Goal: Transaction & Acquisition: Purchase product/service

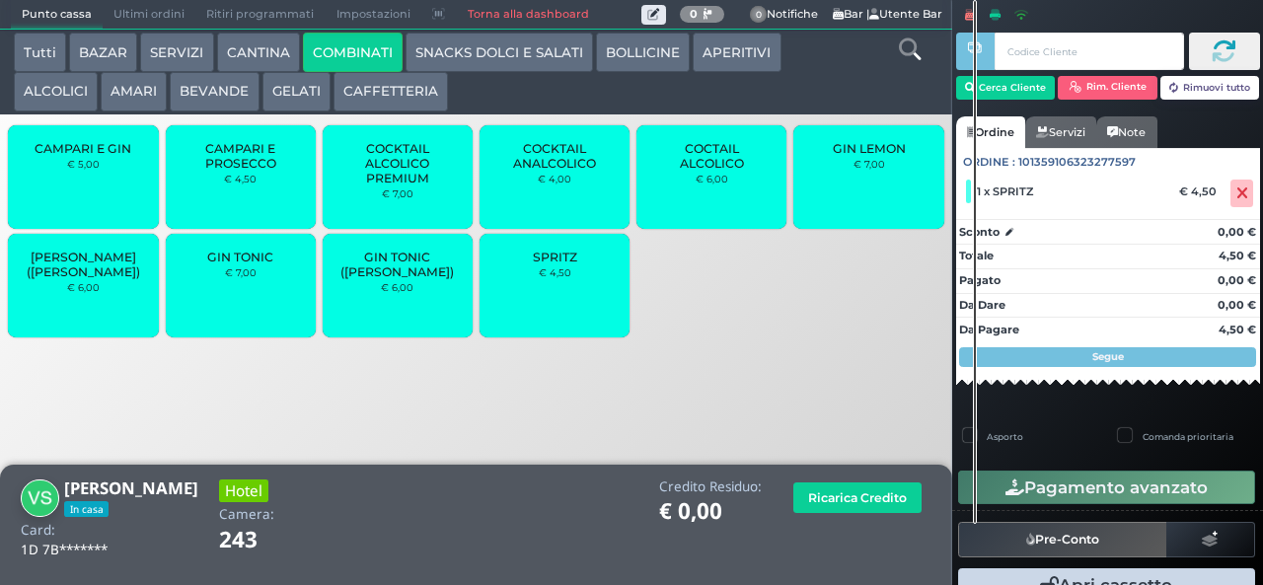
click at [1096, 477] on button "Pagamento avanzato" at bounding box center [1106, 488] width 297 height 34
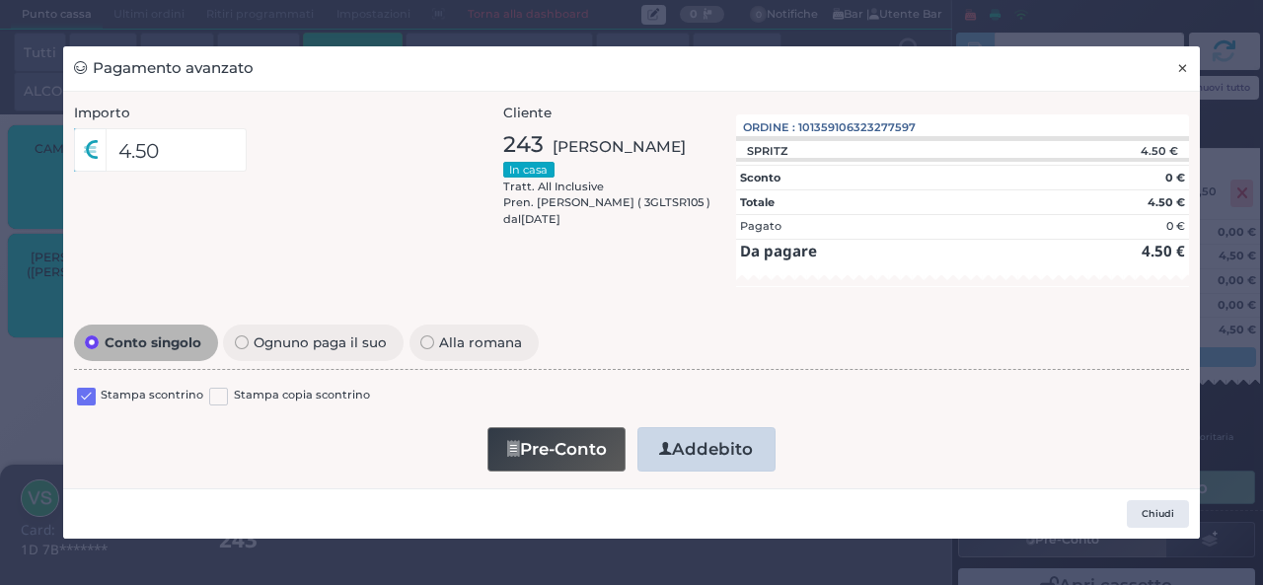
click at [1182, 67] on span "×" at bounding box center [1182, 68] width 13 height 22
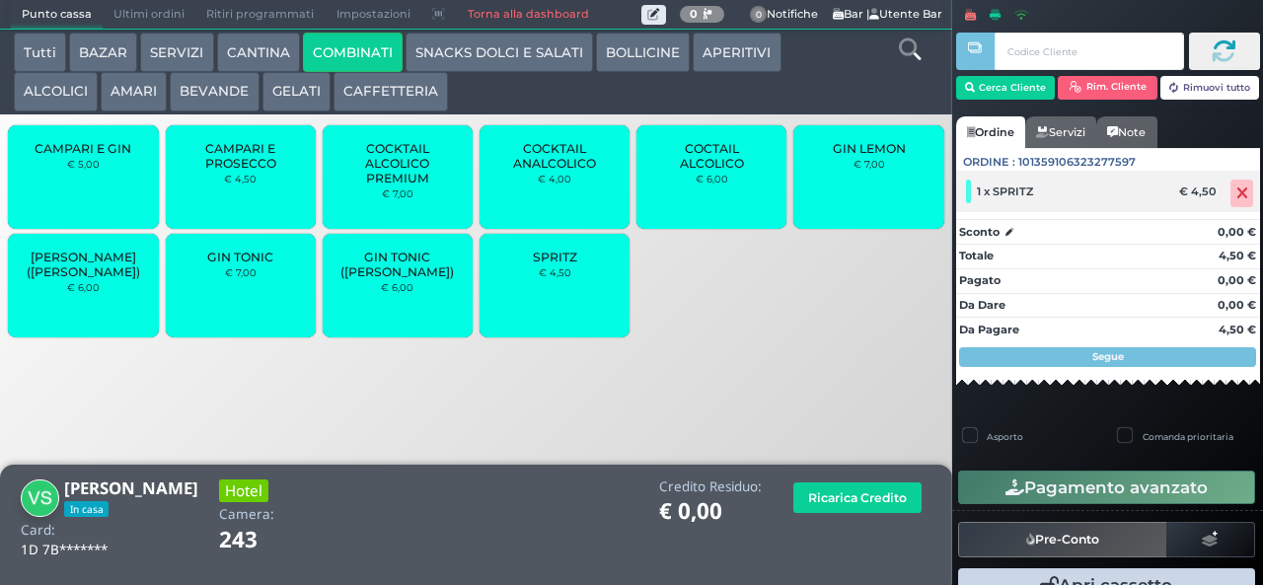
click at [1237, 193] on icon at bounding box center [1243, 193] width 12 height 1
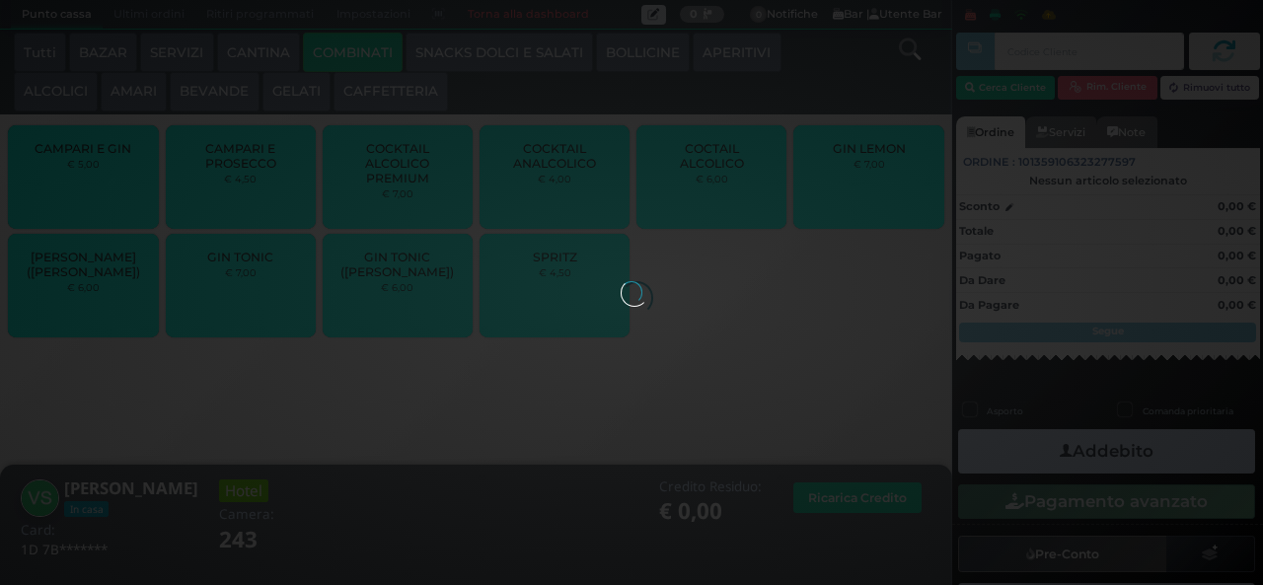
click at [621, 303] on div at bounding box center [632, 292] width 22 height 22
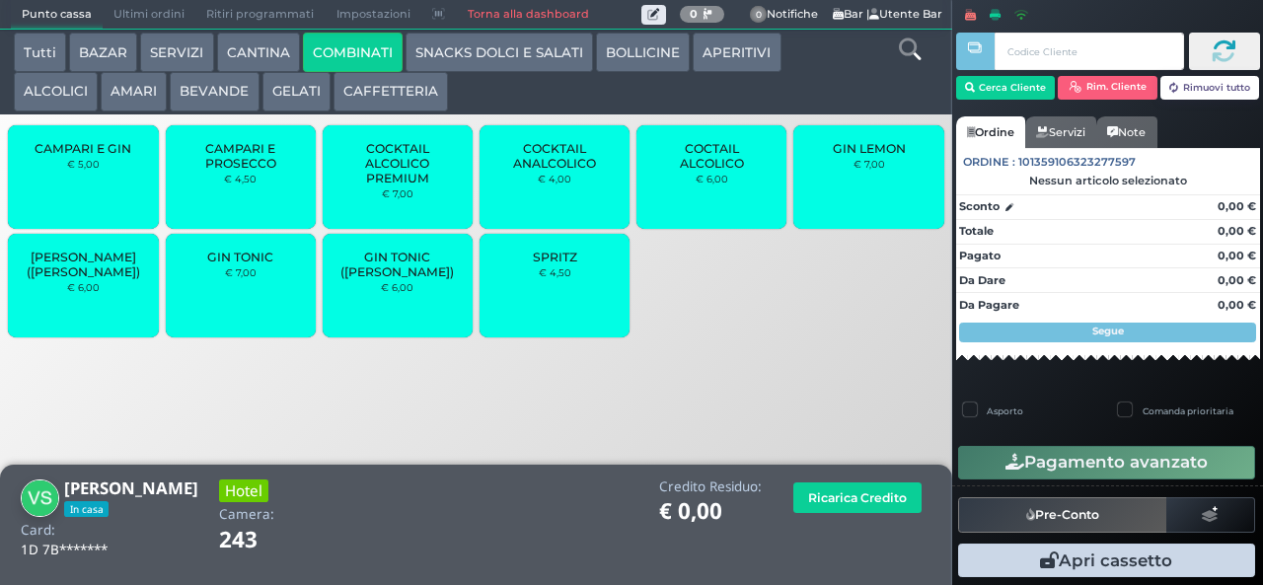
click at [565, 264] on span "SPRITZ" at bounding box center [555, 257] width 44 height 15
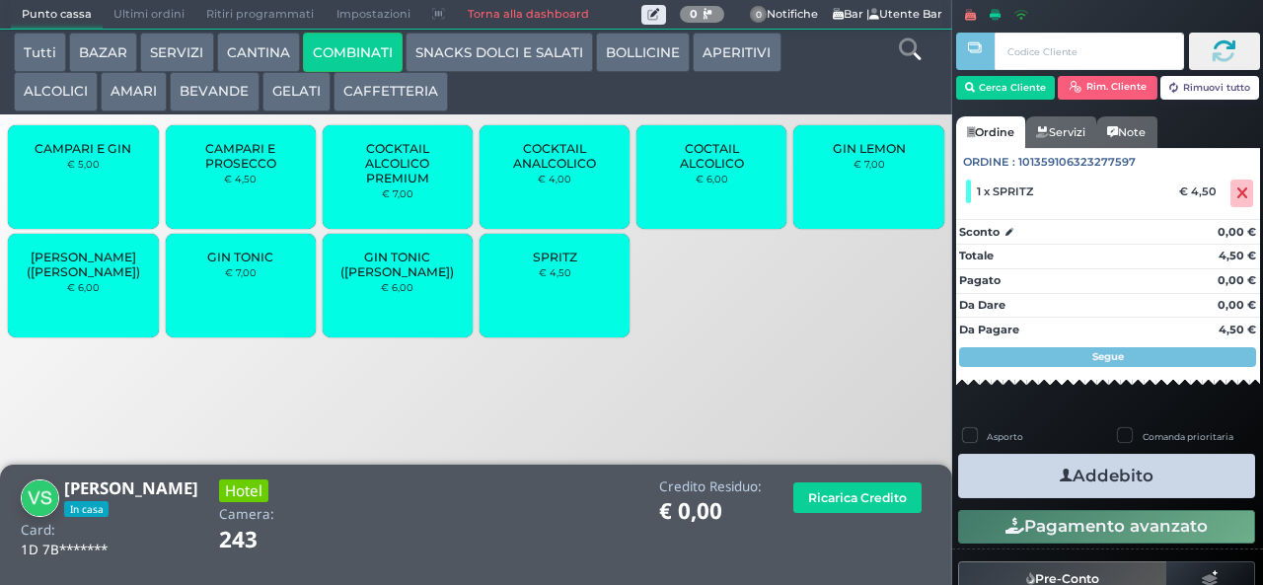
click at [1103, 475] on button "Addebito" at bounding box center [1106, 476] width 297 height 44
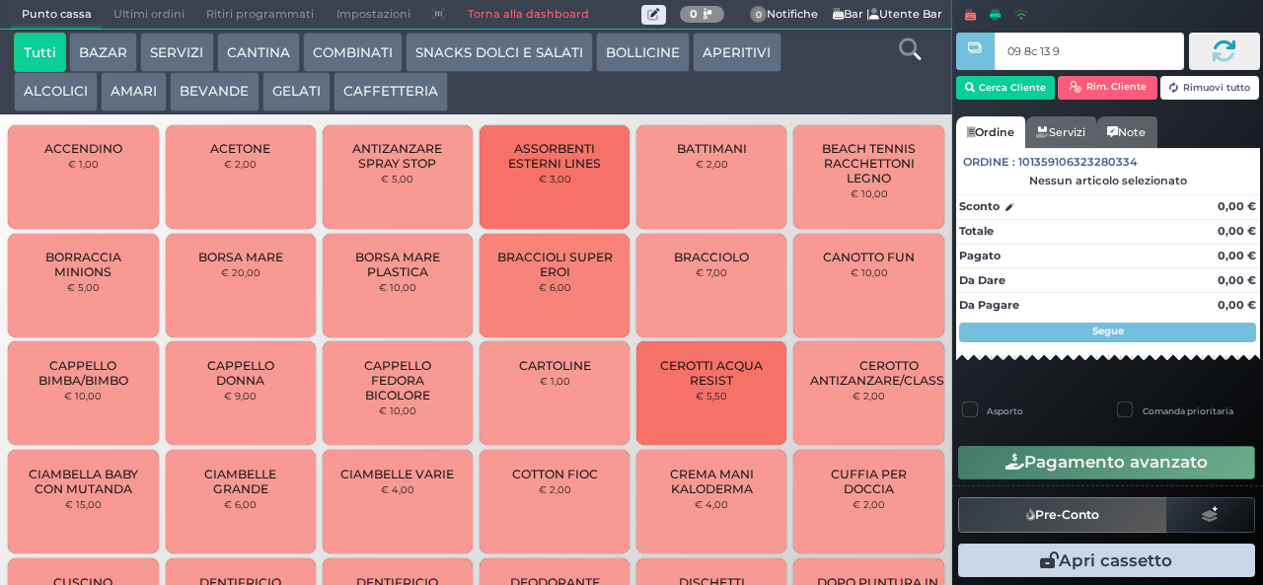
type input "09 8c 13 95"
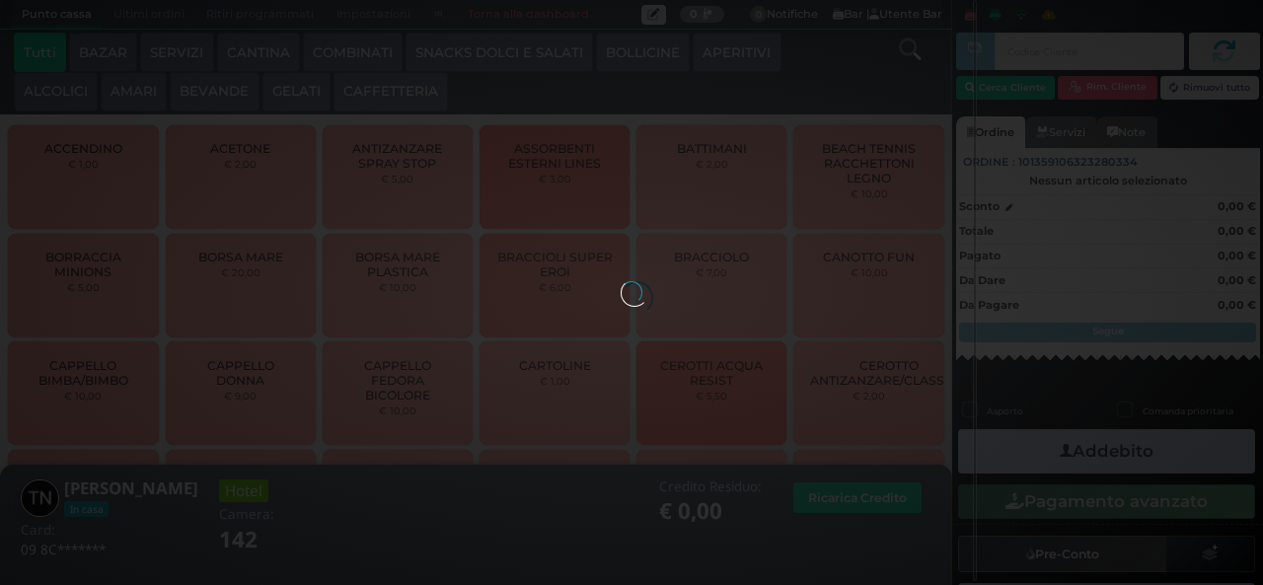
click at [158, 101] on button "AMARI" at bounding box center [134, 91] width 66 height 39
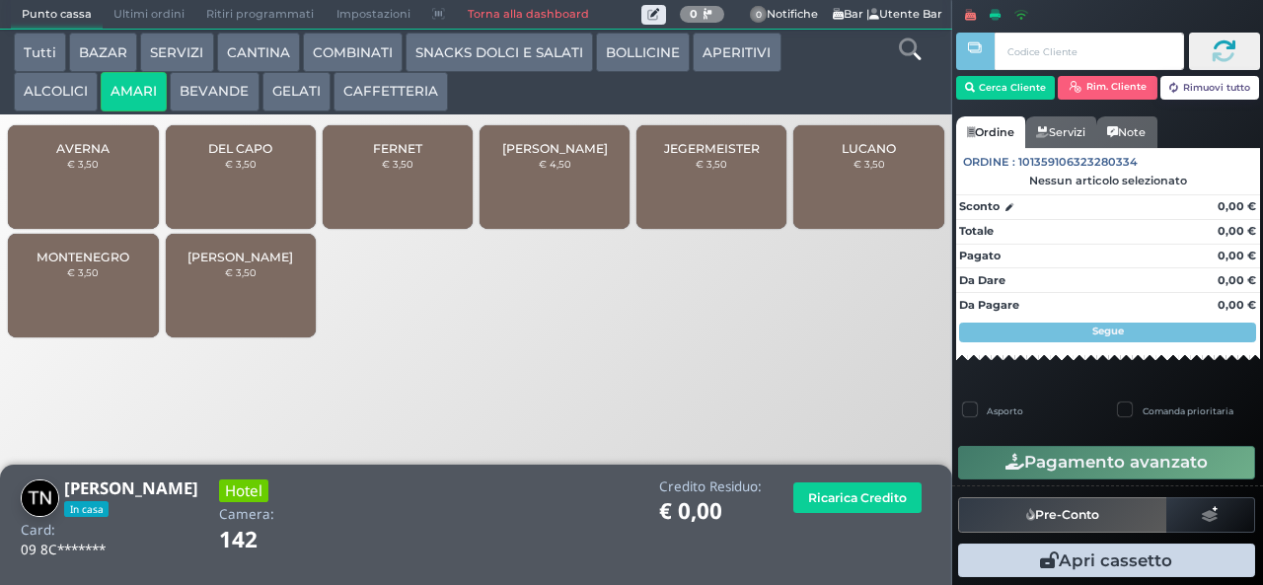
click at [537, 156] on span "[PERSON_NAME]" at bounding box center [555, 148] width 106 height 15
click at [531, 193] on div "[PERSON_NAME] € 4,50" at bounding box center [555, 177] width 150 height 104
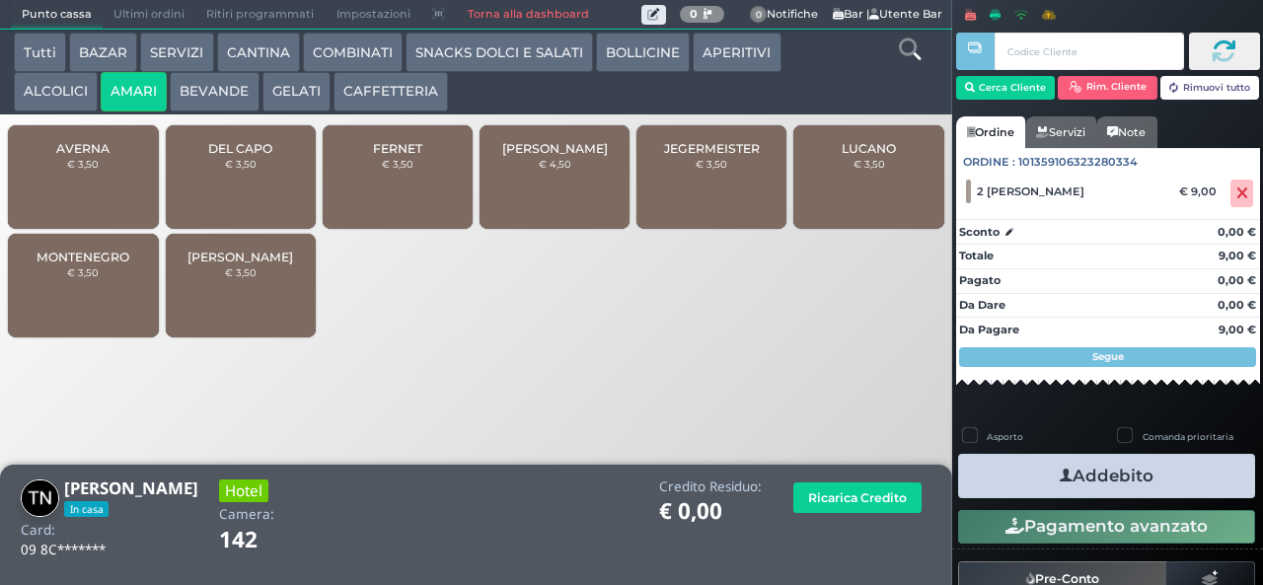
click at [1060, 479] on icon "button" at bounding box center [1066, 476] width 13 height 21
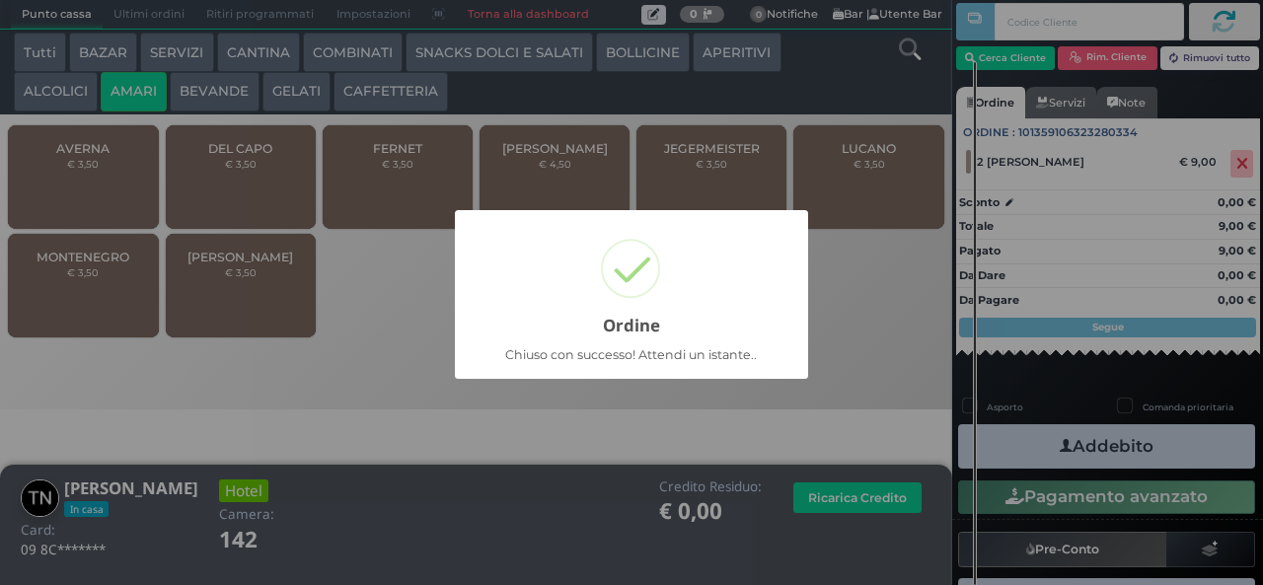
scroll to position [99, 0]
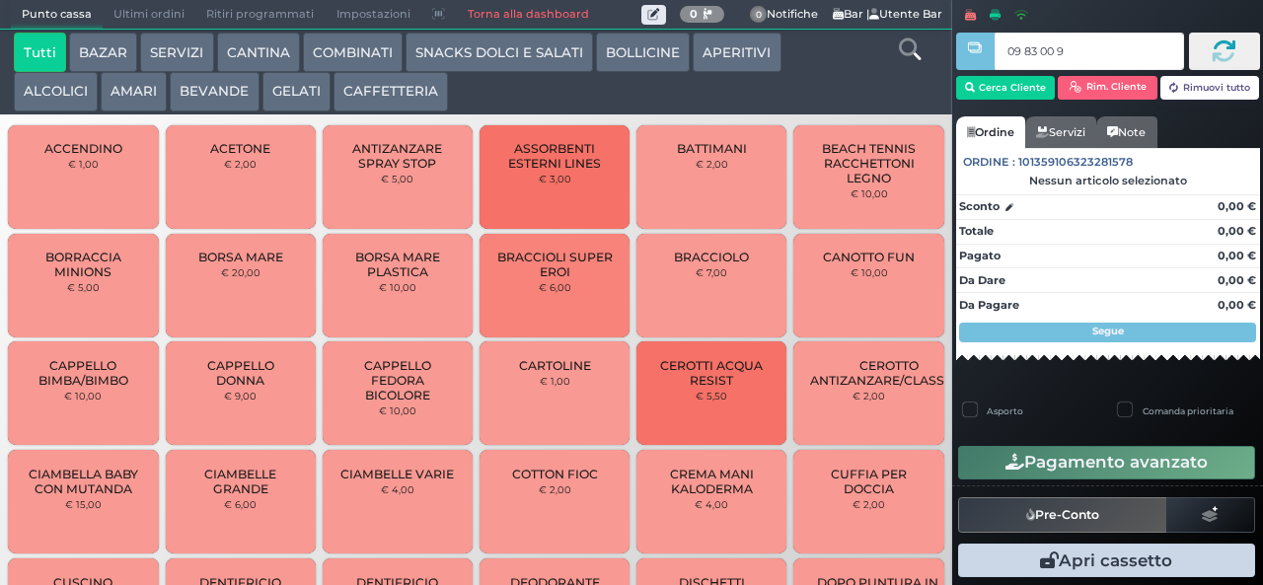
type input "09 83 00 95"
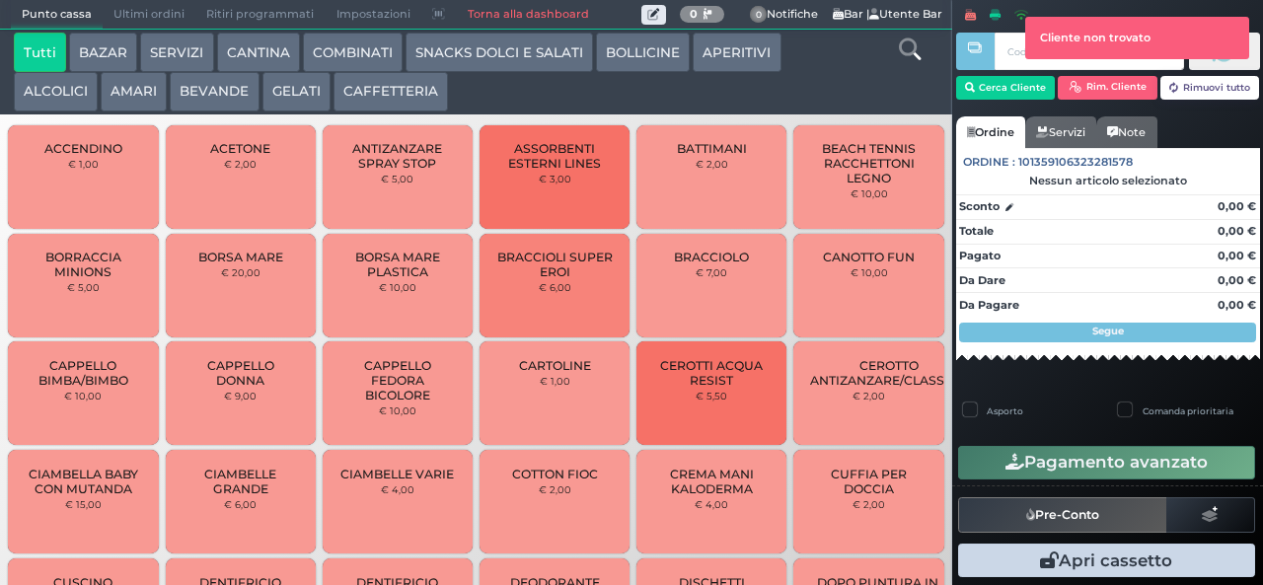
click at [132, 109] on button "AMARI" at bounding box center [134, 91] width 66 height 39
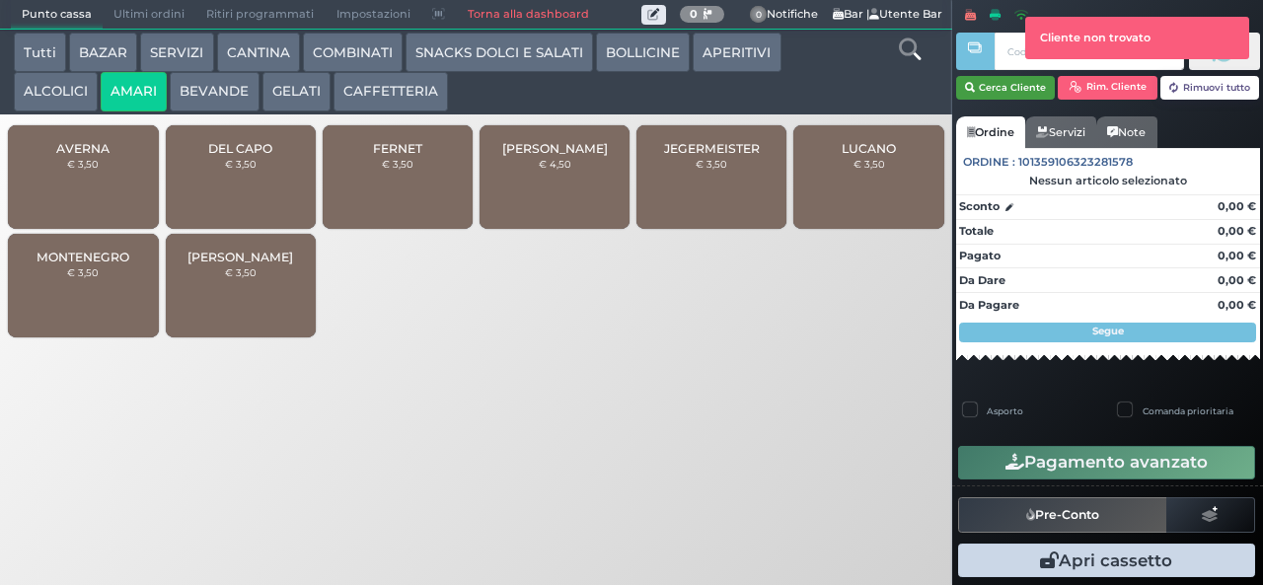
click at [990, 94] on button "Cerca Cliente" at bounding box center [1006, 88] width 100 height 24
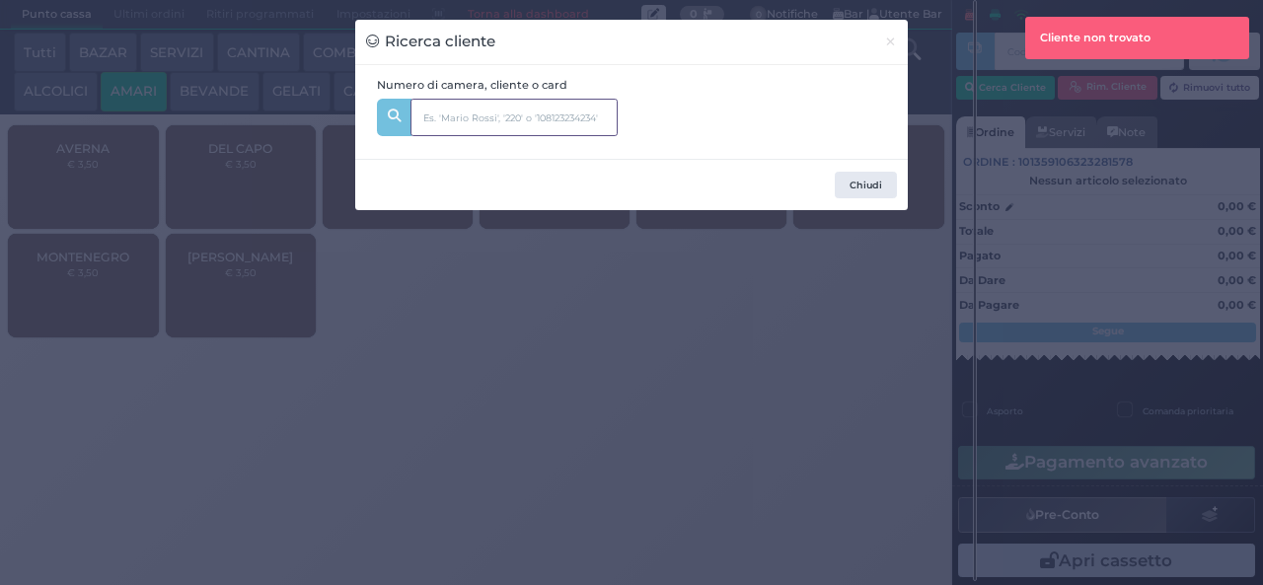
click at [513, 120] on input "text" at bounding box center [514, 117] width 207 height 37
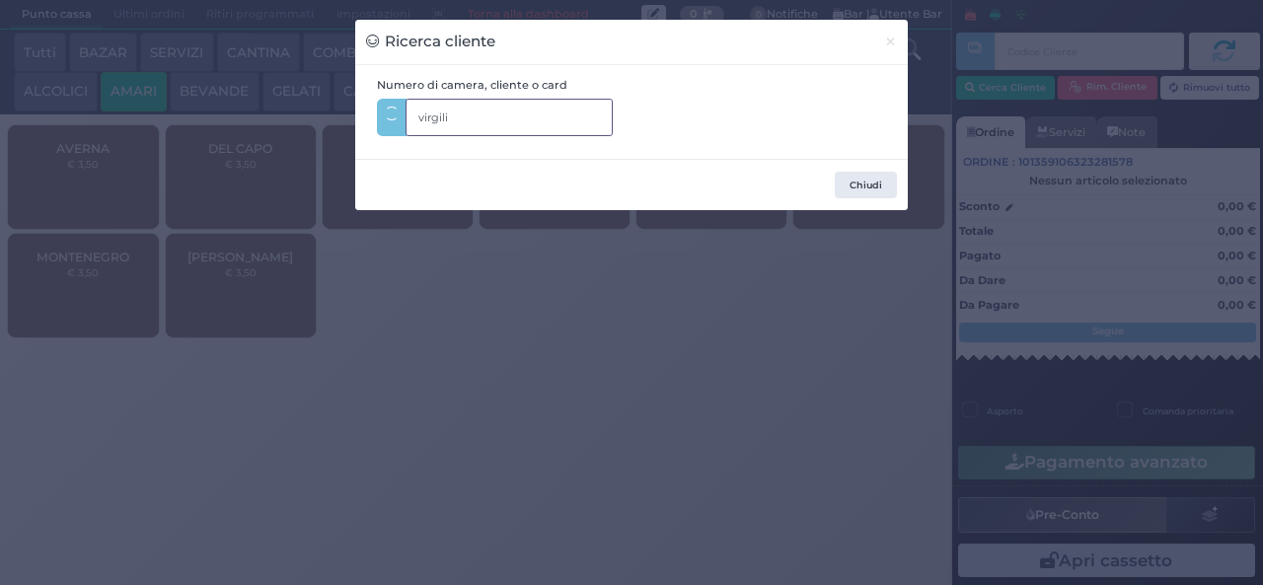
type input "virgilio"
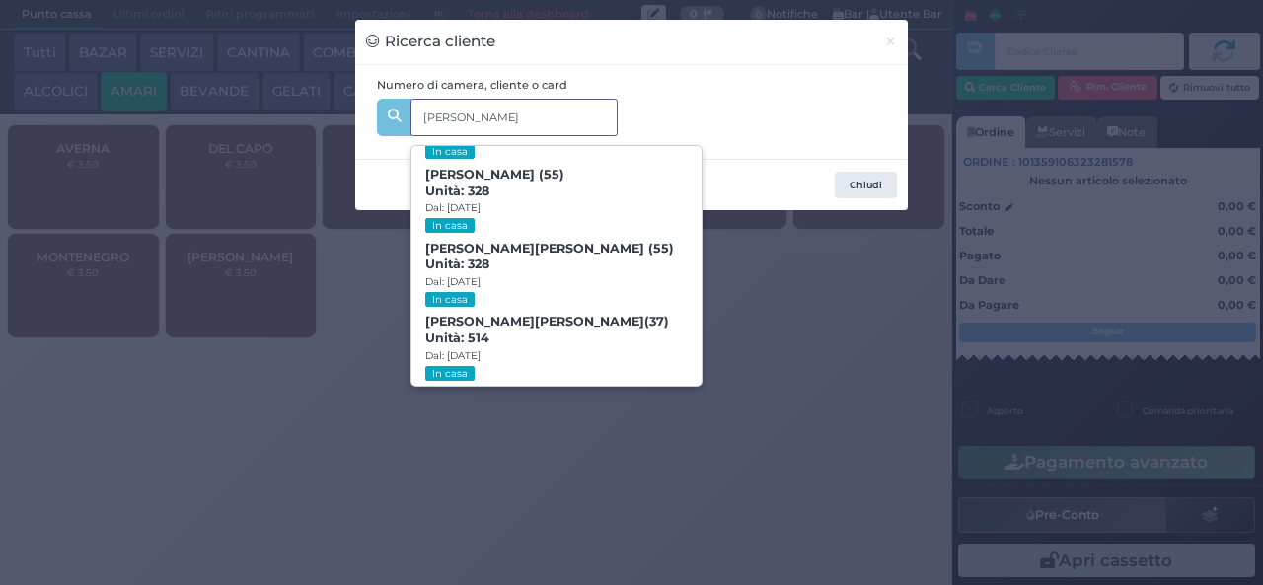
scroll to position [90, 0]
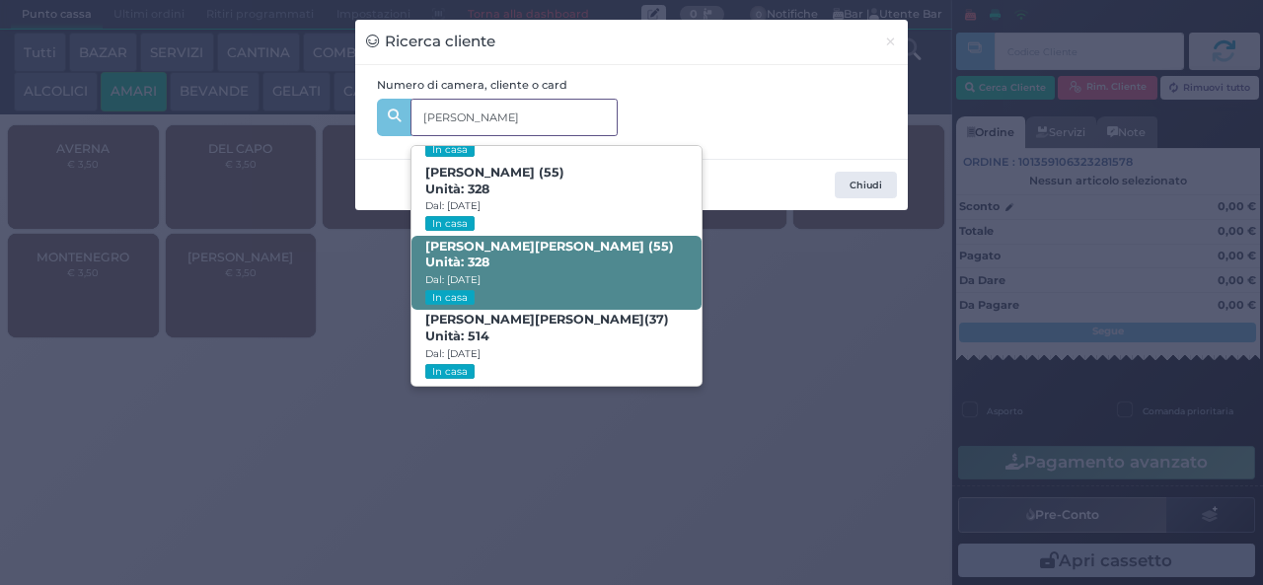
click at [585, 270] on span "VIRGILIO RICCARDO (55) Unità: 328 Dal: 09/08/2025 In casa" at bounding box center [556, 273] width 289 height 74
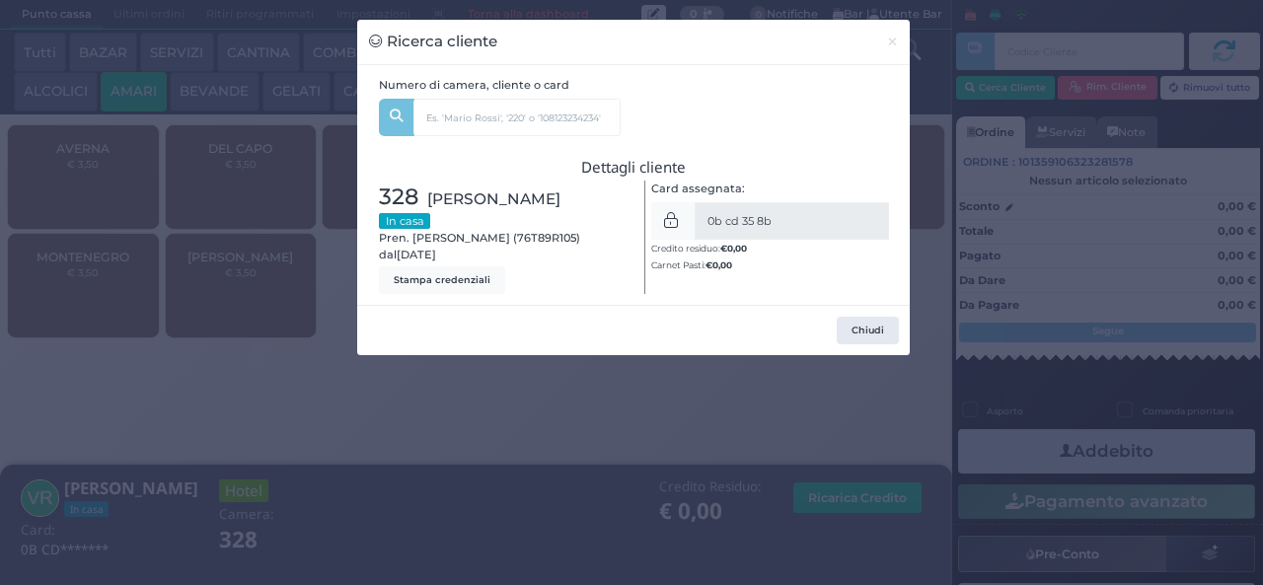
click at [392, 487] on div "Ricerca cliente × Numero di camera, cliente o card virgilio Giulia Maria Virgil…" at bounding box center [631, 292] width 1263 height 585
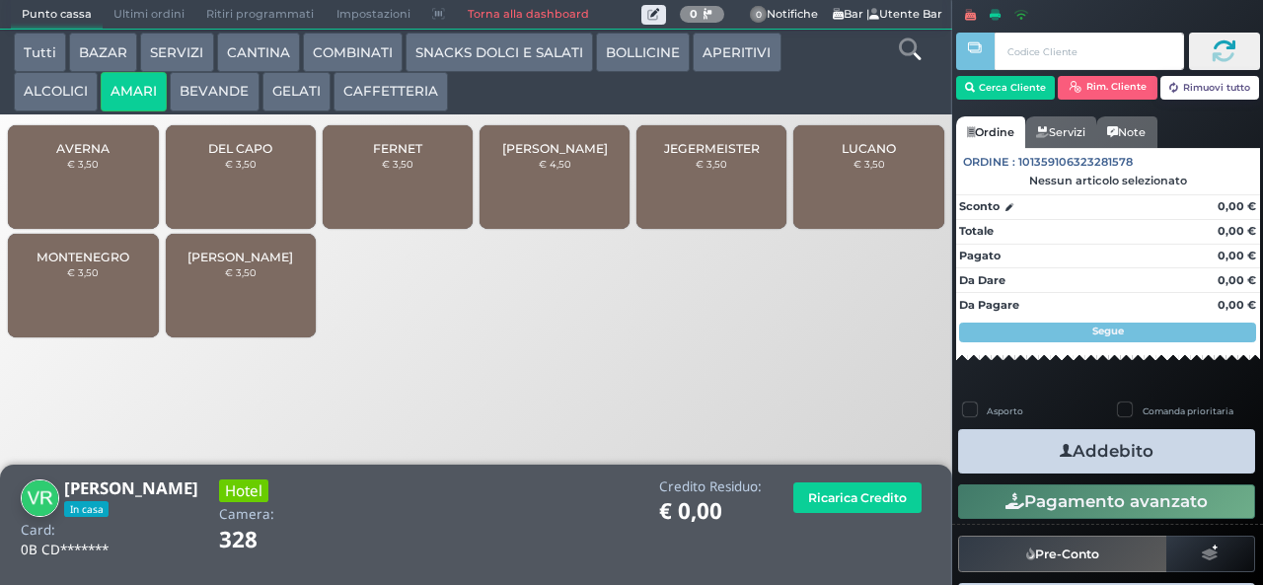
click at [288, 187] on div "DEL CAPO € 3,50" at bounding box center [241, 177] width 150 height 104
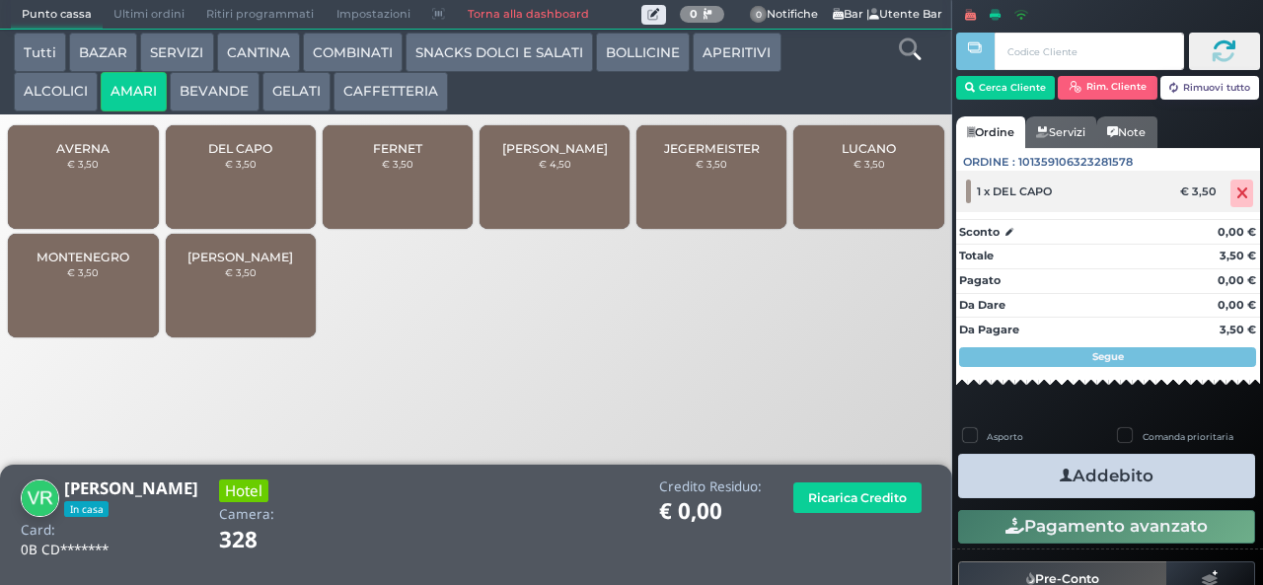
click at [1237, 193] on icon at bounding box center [1243, 193] width 12 height 1
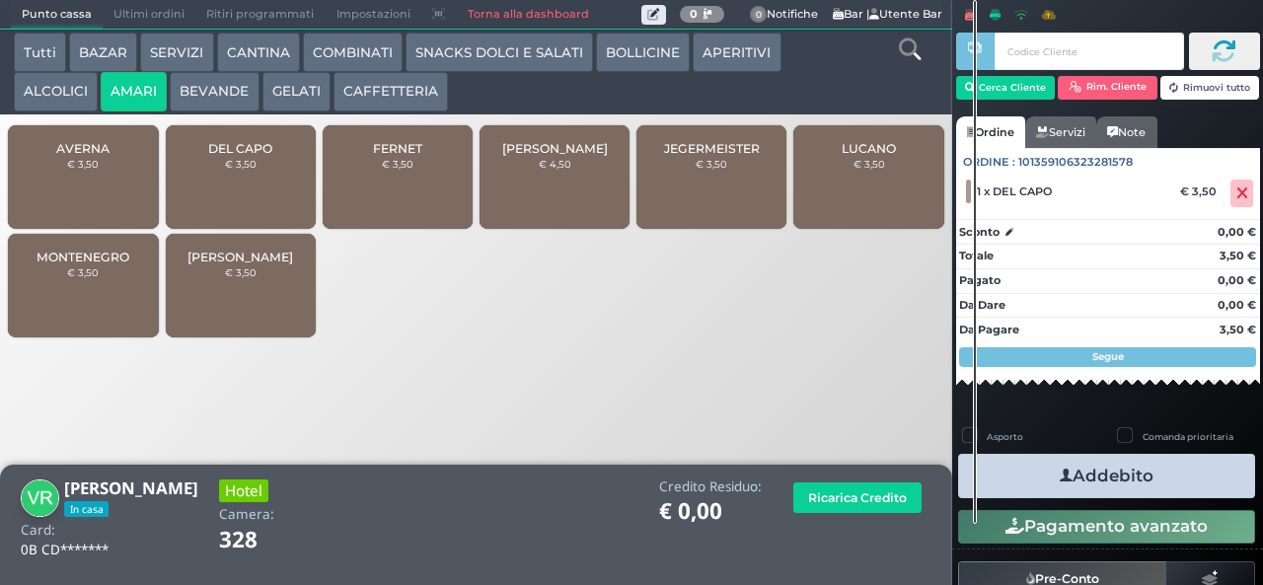
click at [278, 264] on span "[PERSON_NAME]" at bounding box center [240, 257] width 106 height 15
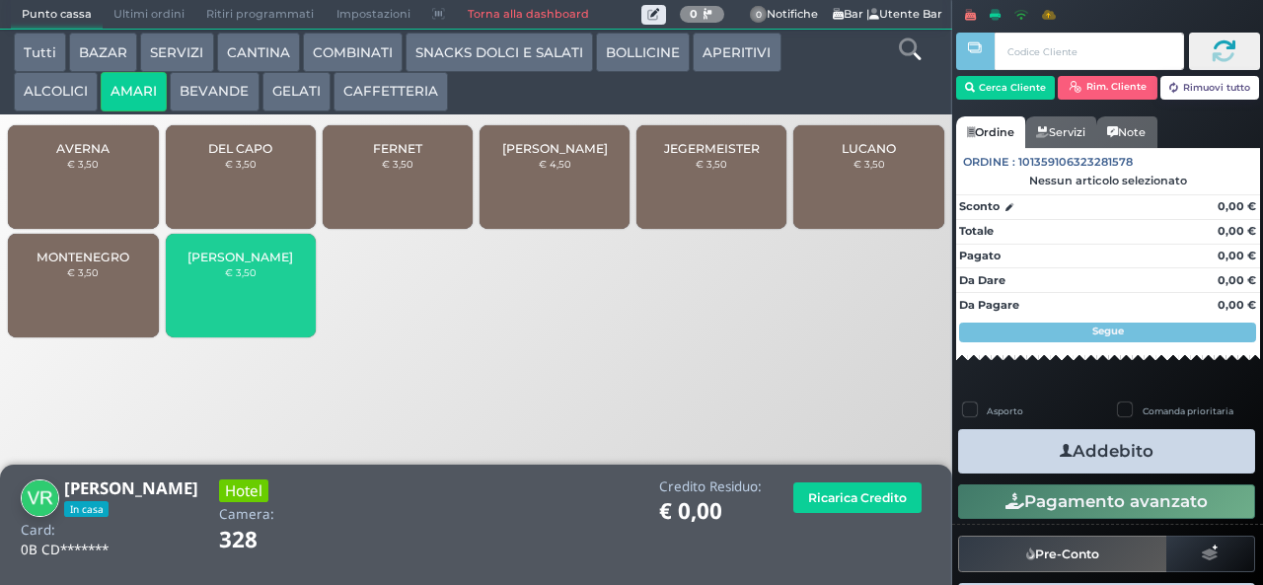
click at [703, 156] on span "JEGERMEISTER" at bounding box center [712, 148] width 96 height 15
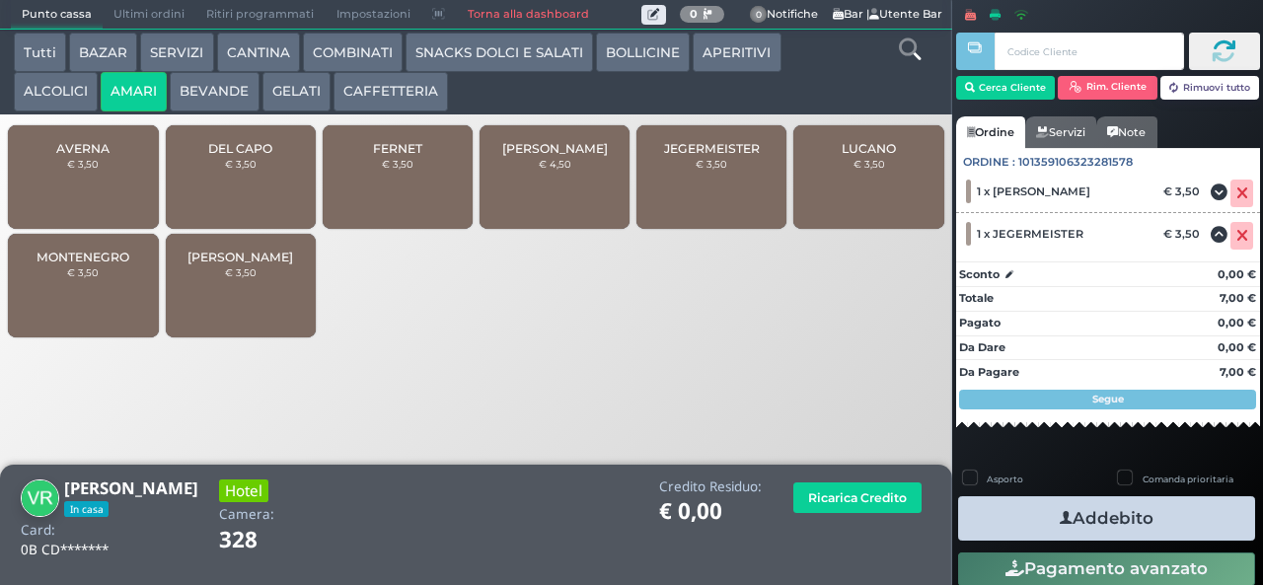
click at [398, 87] on button "CAFFETTERIA" at bounding box center [391, 91] width 114 height 39
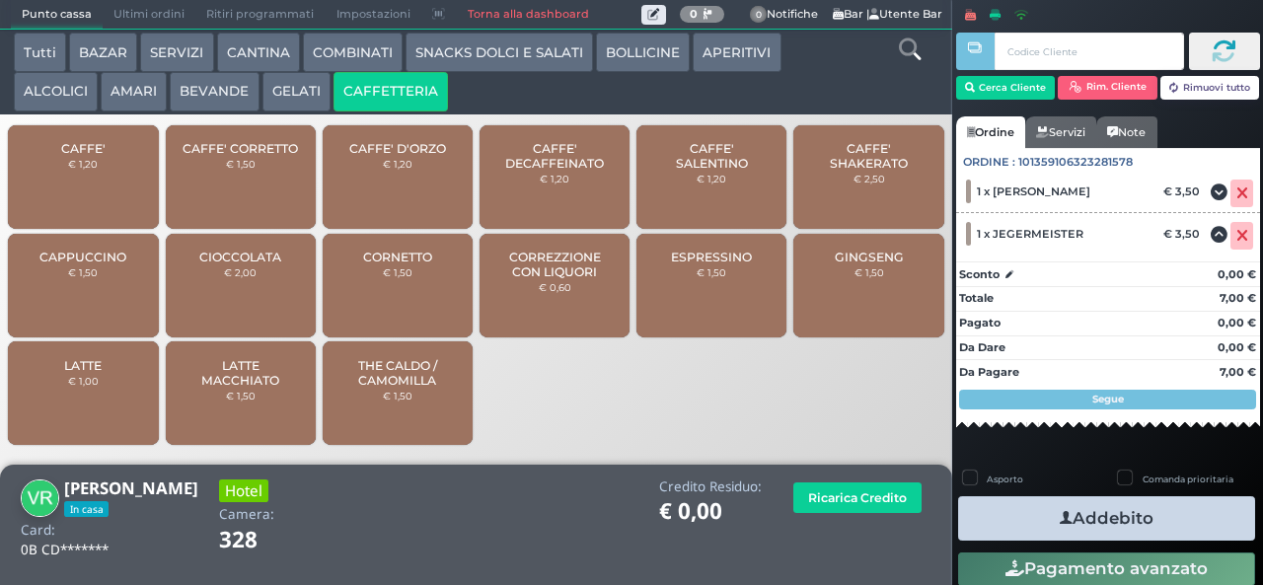
click at [716, 171] on span "CAFFE' SALENTINO" at bounding box center [711, 156] width 117 height 30
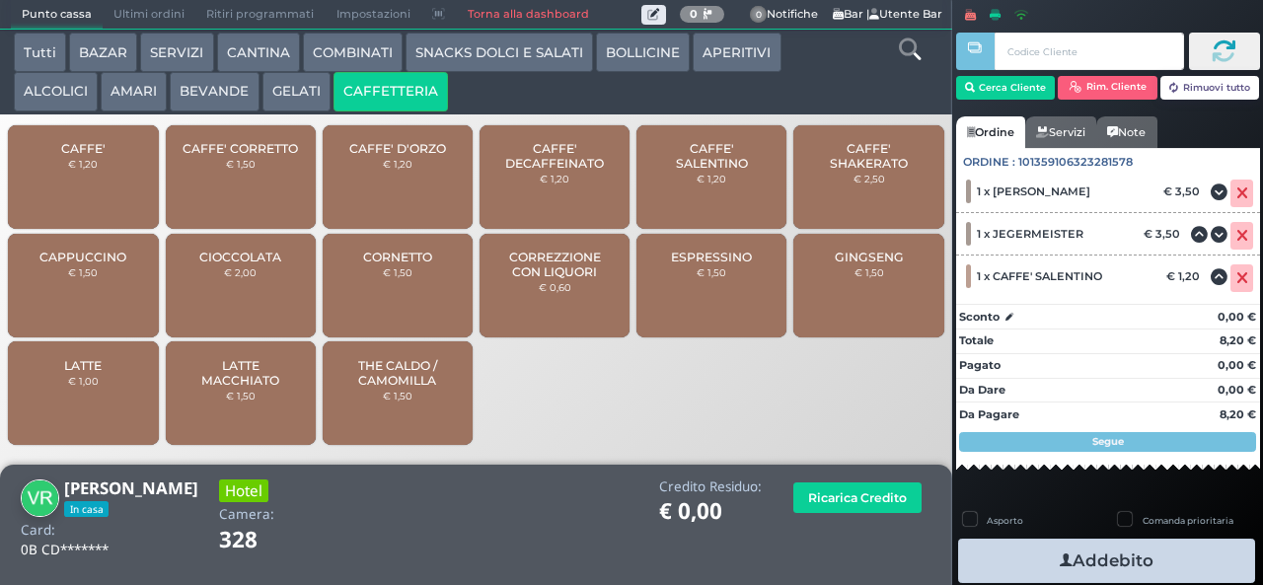
click at [1032, 567] on button "Addebito" at bounding box center [1106, 561] width 297 height 44
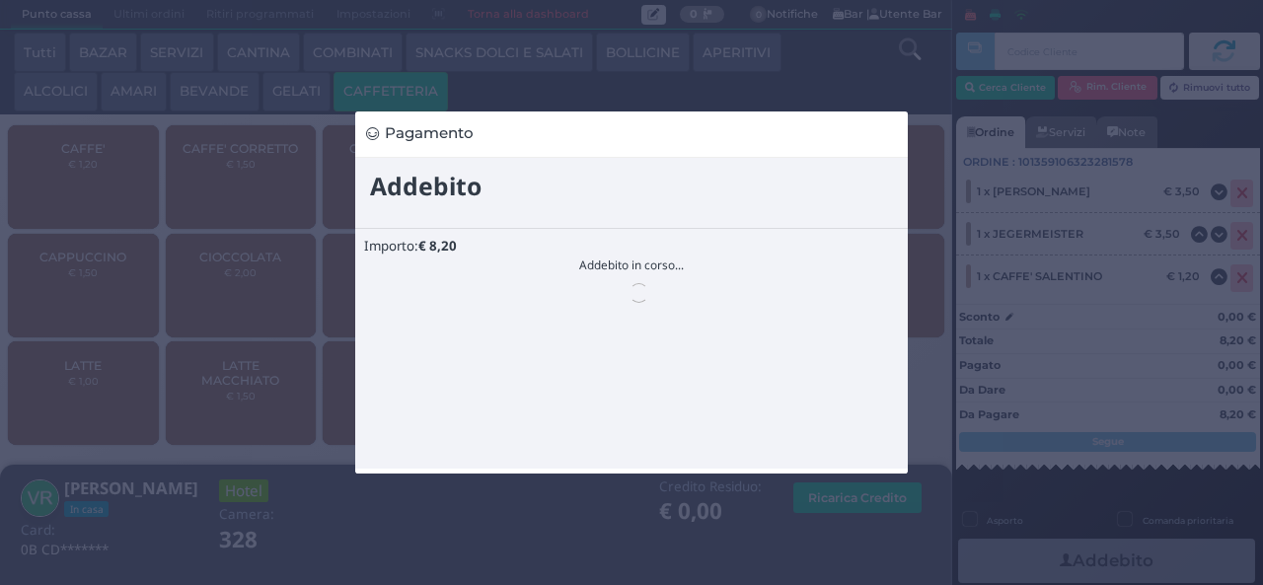
scroll to position [0, 0]
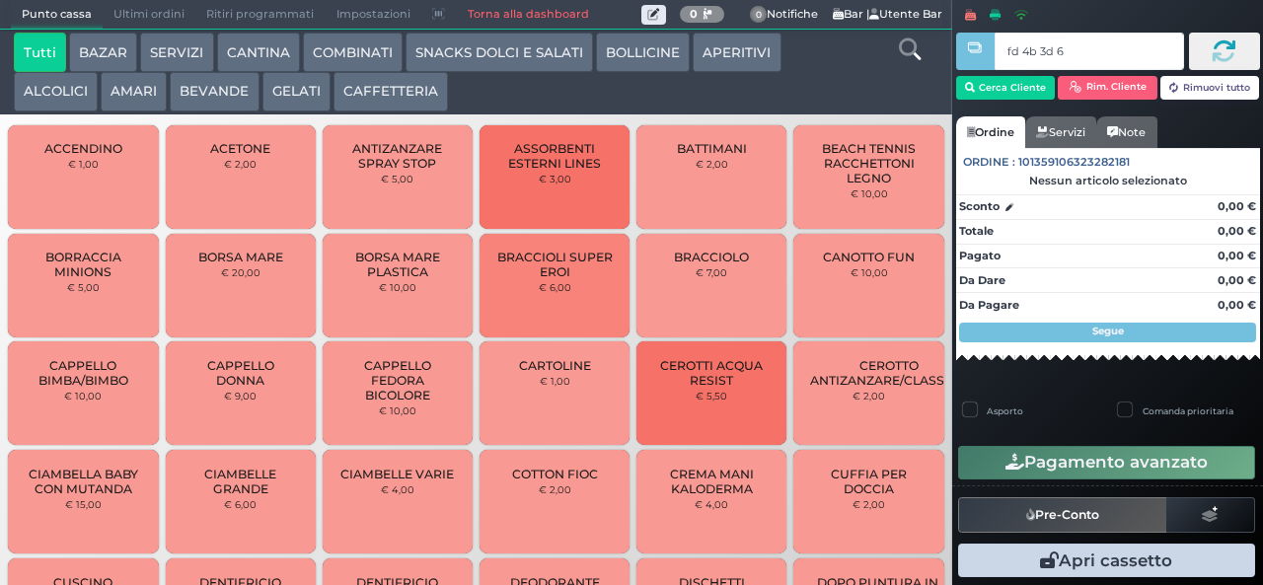
type input "fd 4b 3d 67"
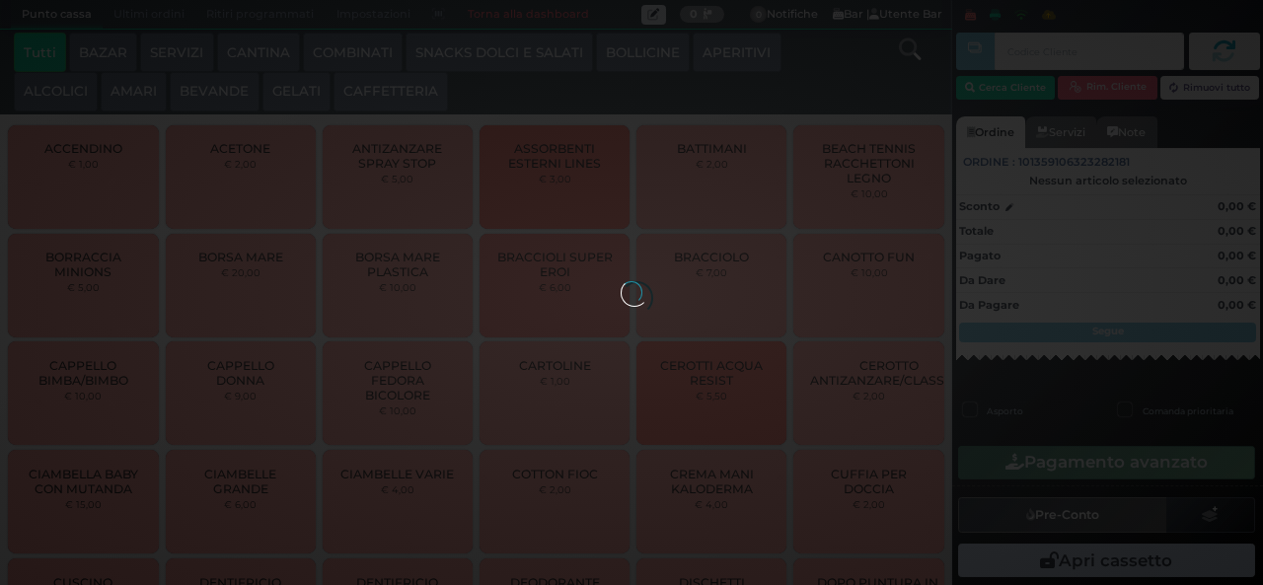
click at [621, 281] on div at bounding box center [632, 292] width 22 height 22
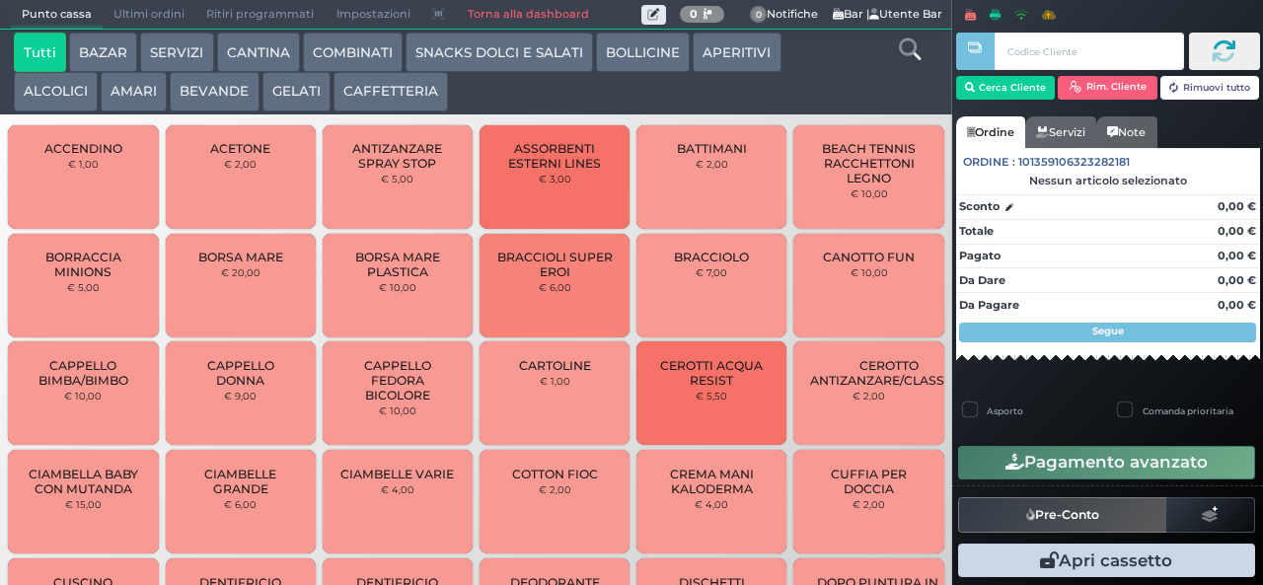
click at [288, 92] on button "GELATI" at bounding box center [296, 91] width 68 height 39
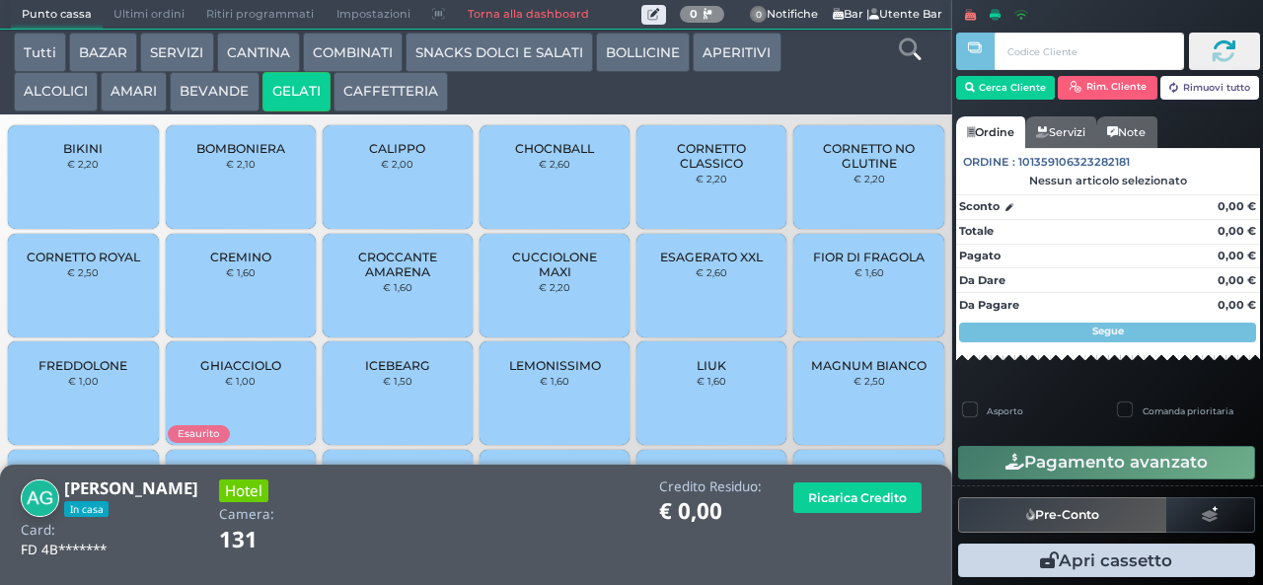
click at [545, 279] on span "CUCCIOLONE MAXI" at bounding box center [554, 265] width 117 height 30
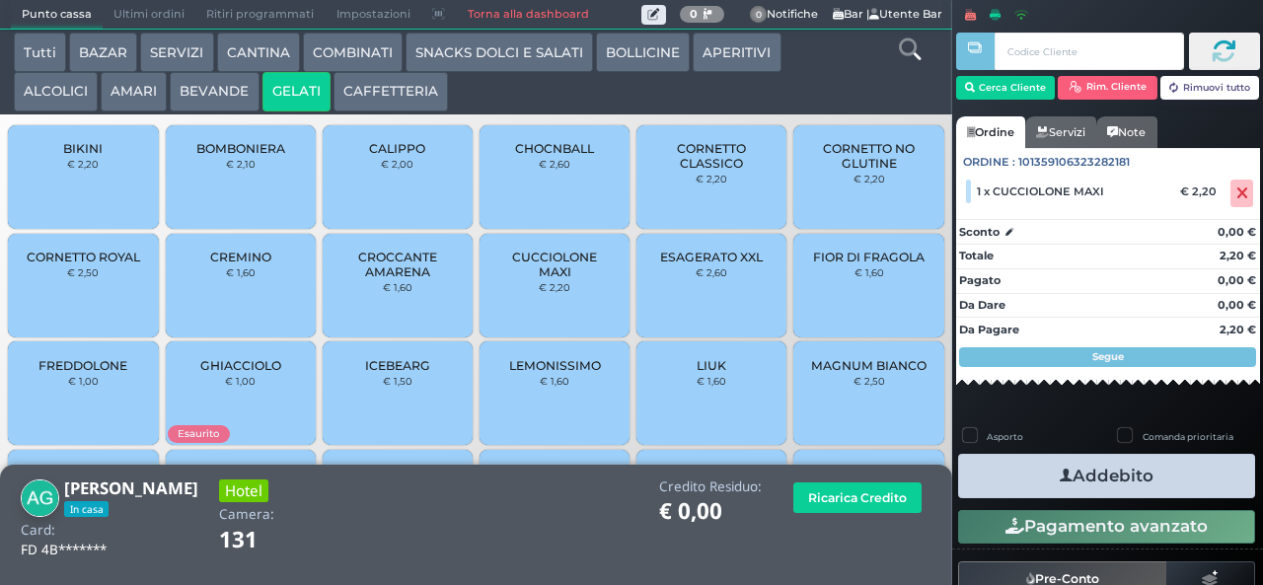
click at [1178, 475] on button "Addebito" at bounding box center [1106, 476] width 297 height 44
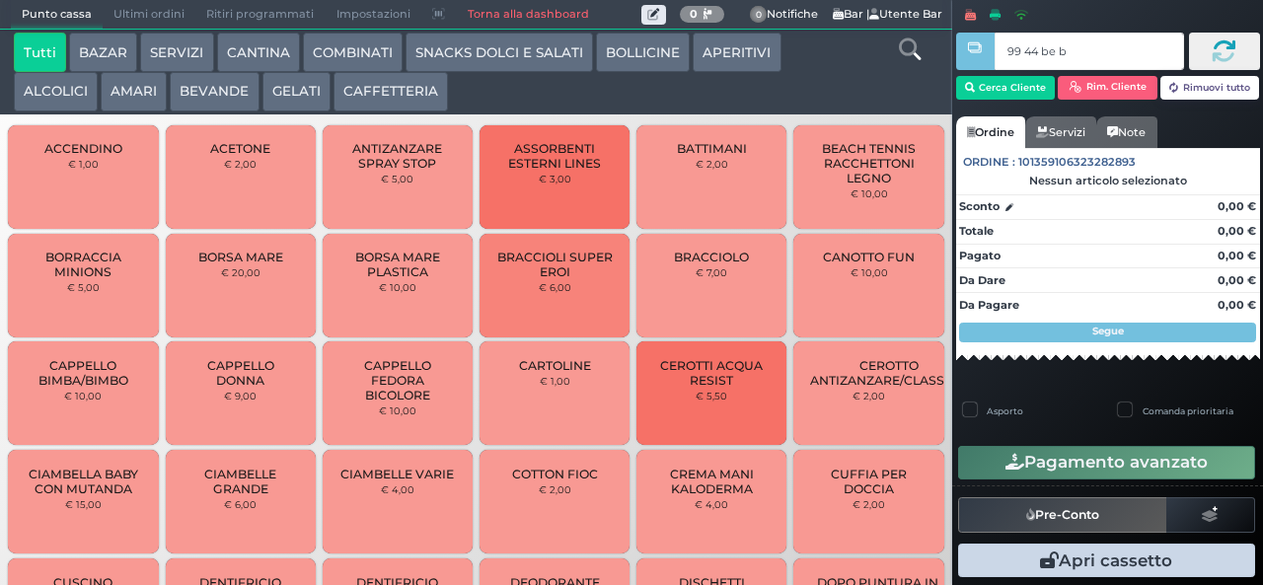
type input "99 44 be b9"
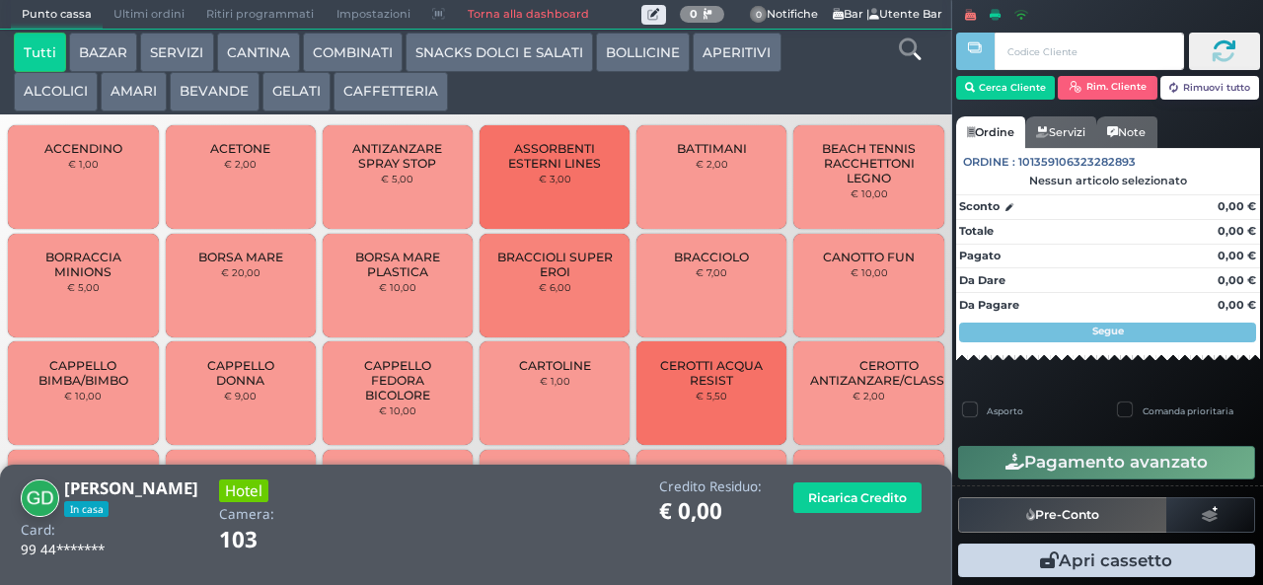
click at [219, 91] on button "BEVANDE" at bounding box center [214, 91] width 89 height 39
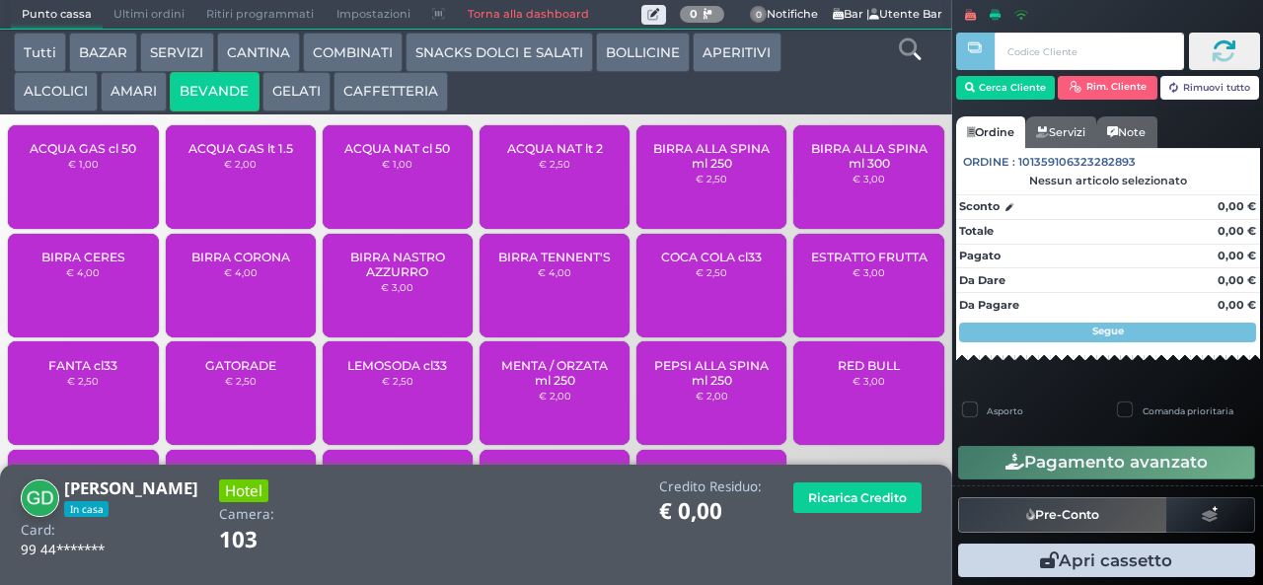
click at [484, 43] on button "SNACKS DOLCI E SALATI" at bounding box center [499, 52] width 187 height 39
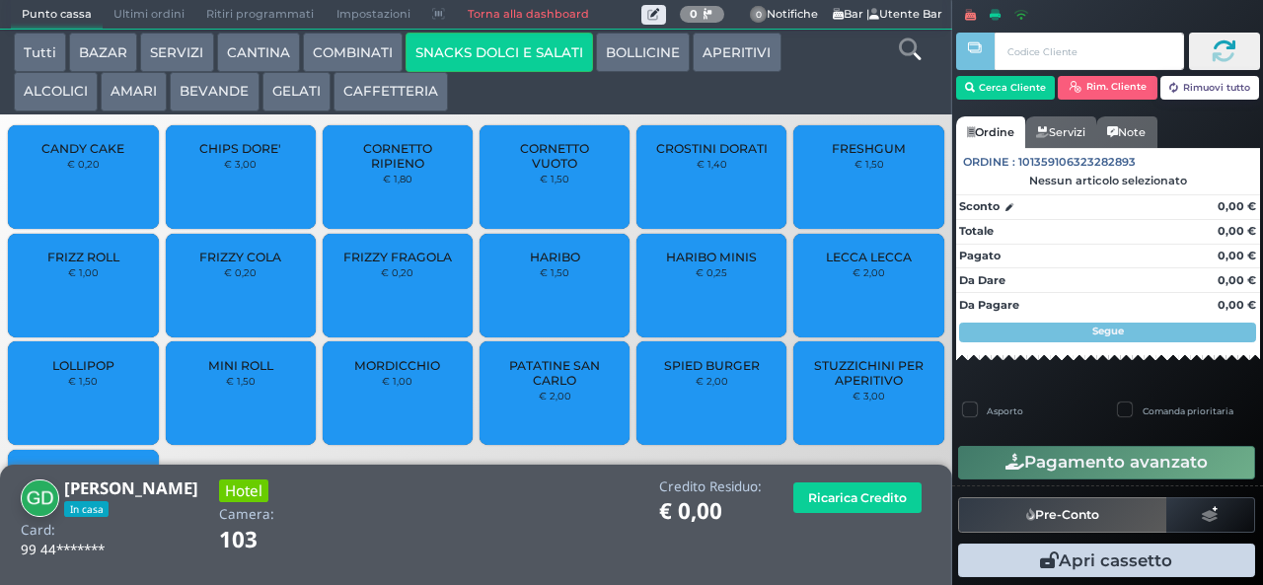
click at [566, 388] on span "PATATINE SAN CARLO" at bounding box center [554, 373] width 117 height 30
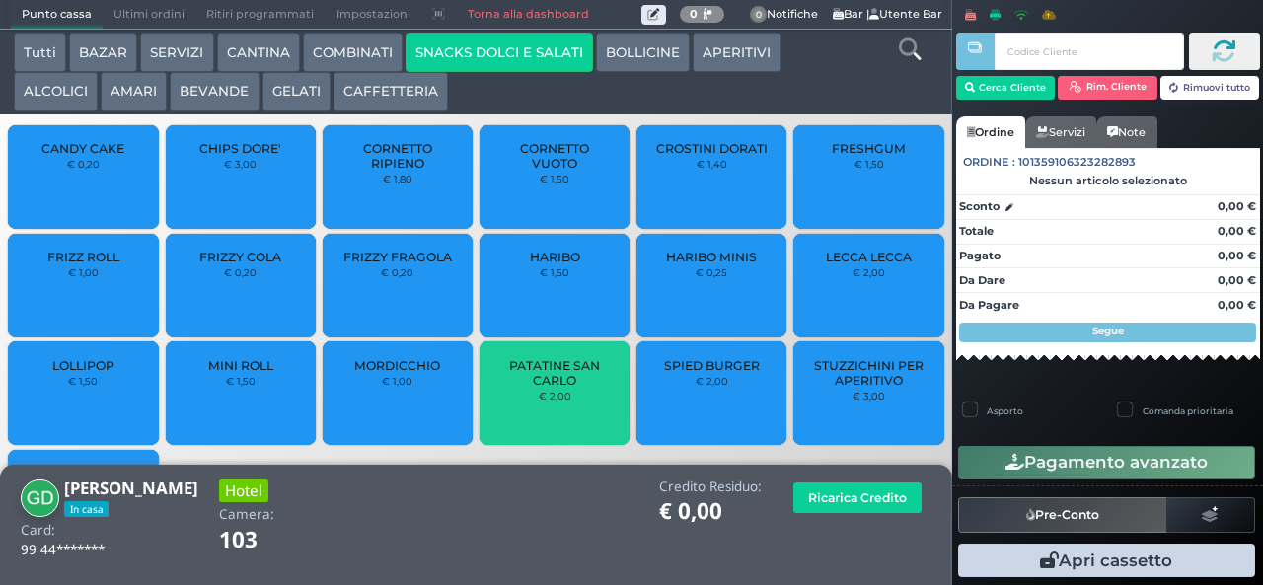
click at [1153, 480] on button "Pagamento avanzato" at bounding box center [1106, 463] width 297 height 34
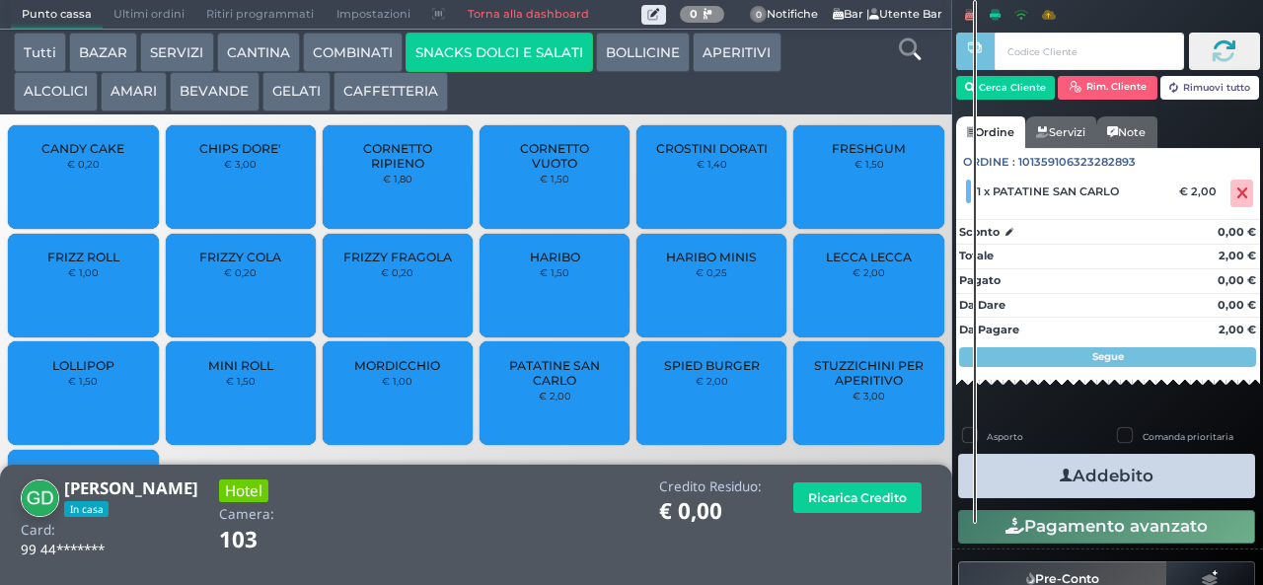
click at [1153, 481] on button "Addebito" at bounding box center [1106, 476] width 297 height 44
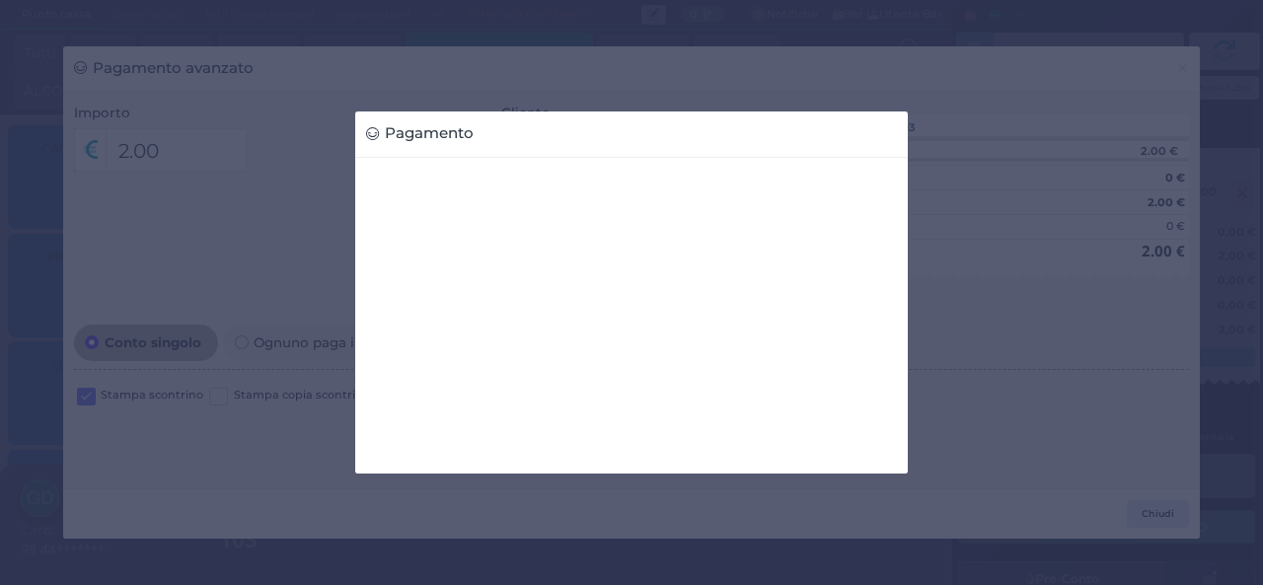
click at [1152, 209] on div "Pagamento" at bounding box center [631, 292] width 1263 height 585
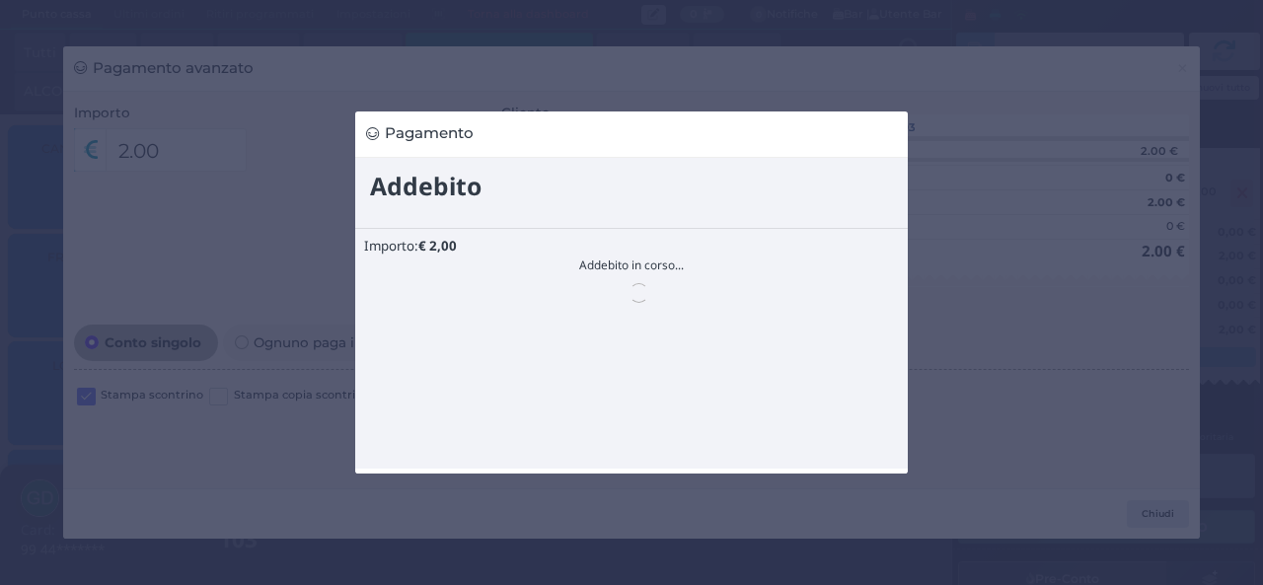
click at [1130, 285] on div "Pagamento" at bounding box center [631, 292] width 1263 height 585
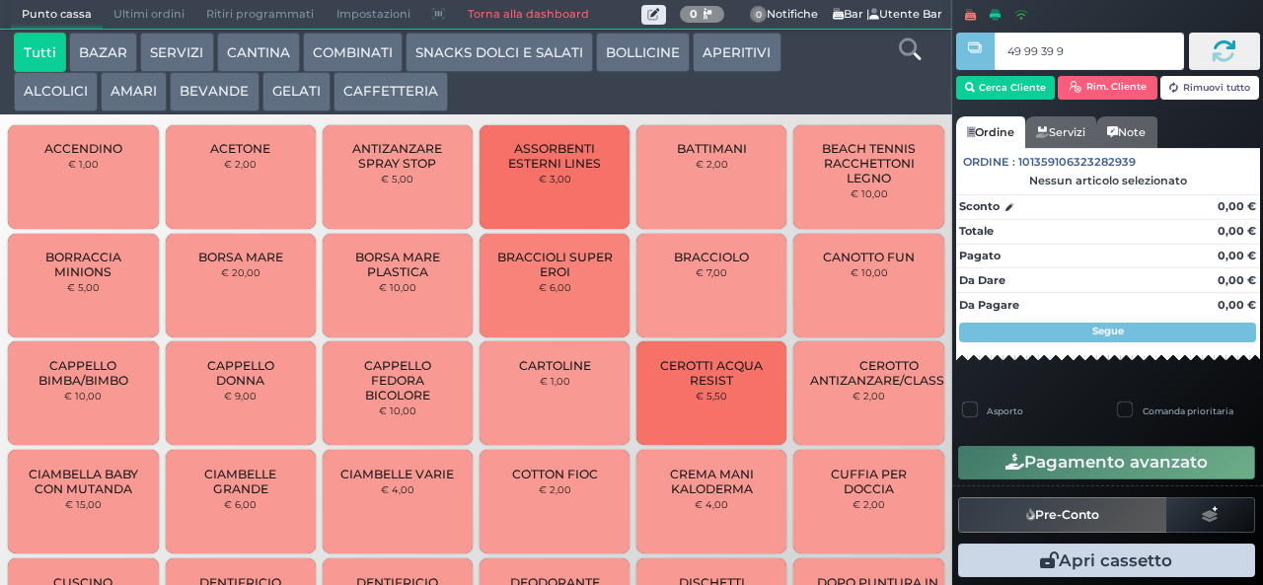
type input "49 99 39 95"
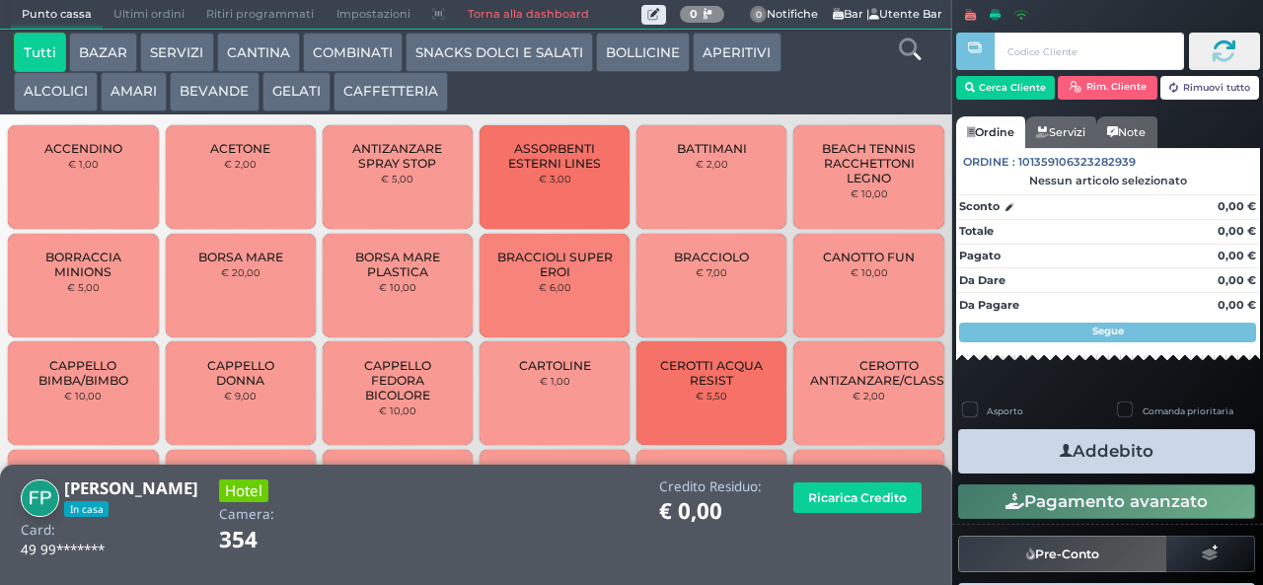
click at [509, 51] on button "SNACKS DOLCI E SALATI" at bounding box center [499, 52] width 187 height 39
click at [376, 47] on button "COMBINATI" at bounding box center [353, 52] width 100 height 39
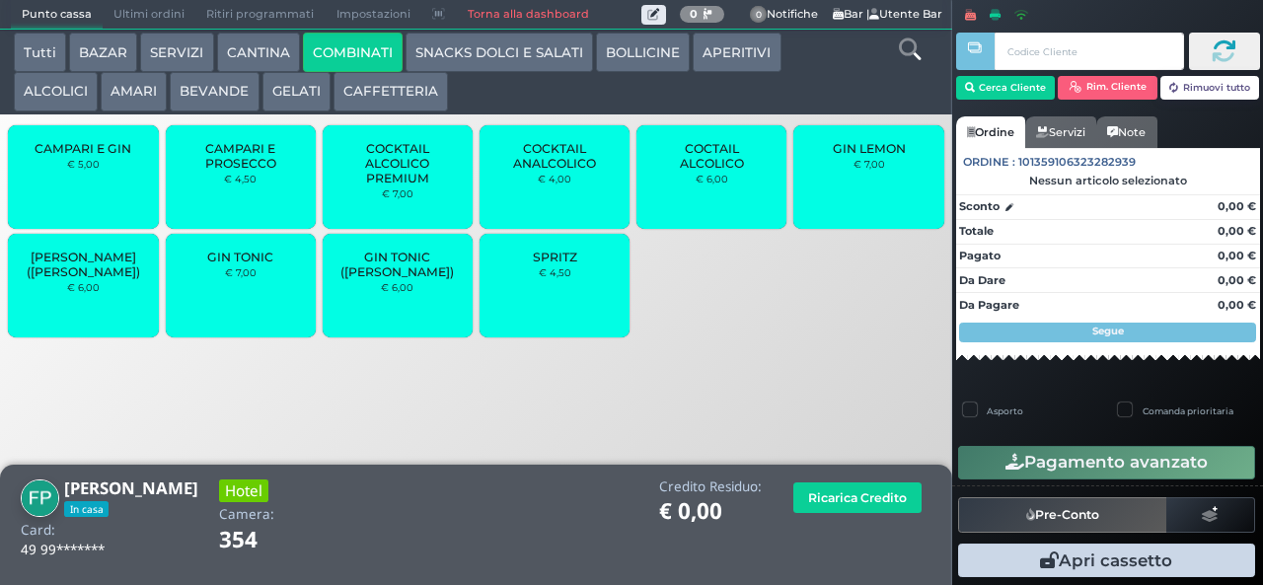
click at [529, 53] on button "SNACKS DOLCI E SALATI" at bounding box center [499, 52] width 187 height 39
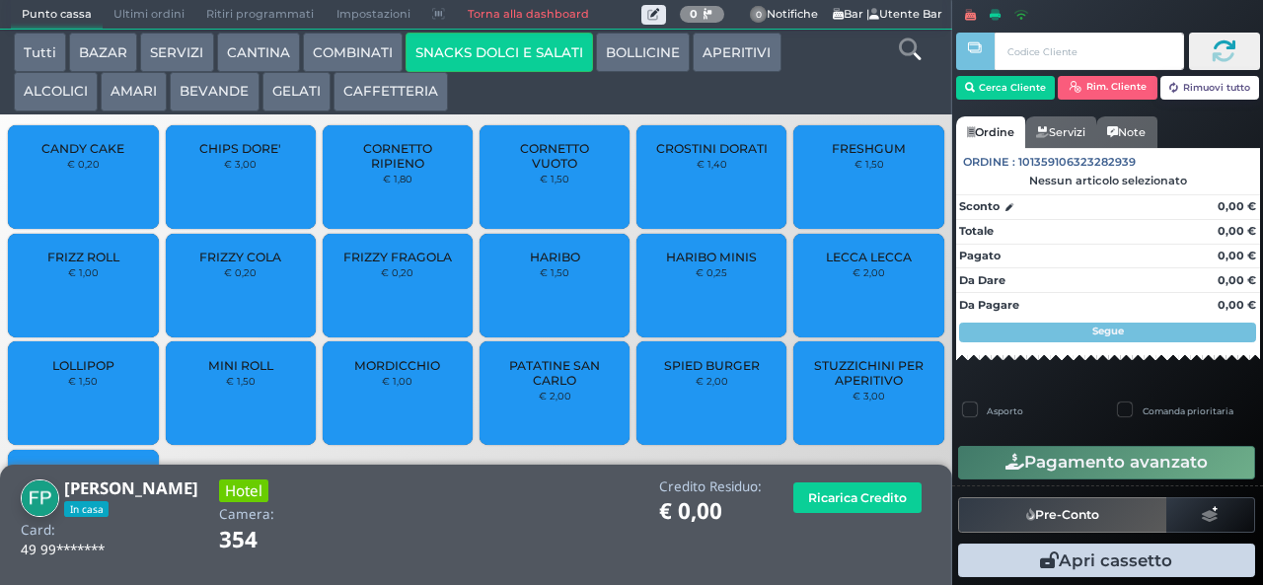
click at [242, 95] on button "BEVANDE" at bounding box center [214, 91] width 89 height 39
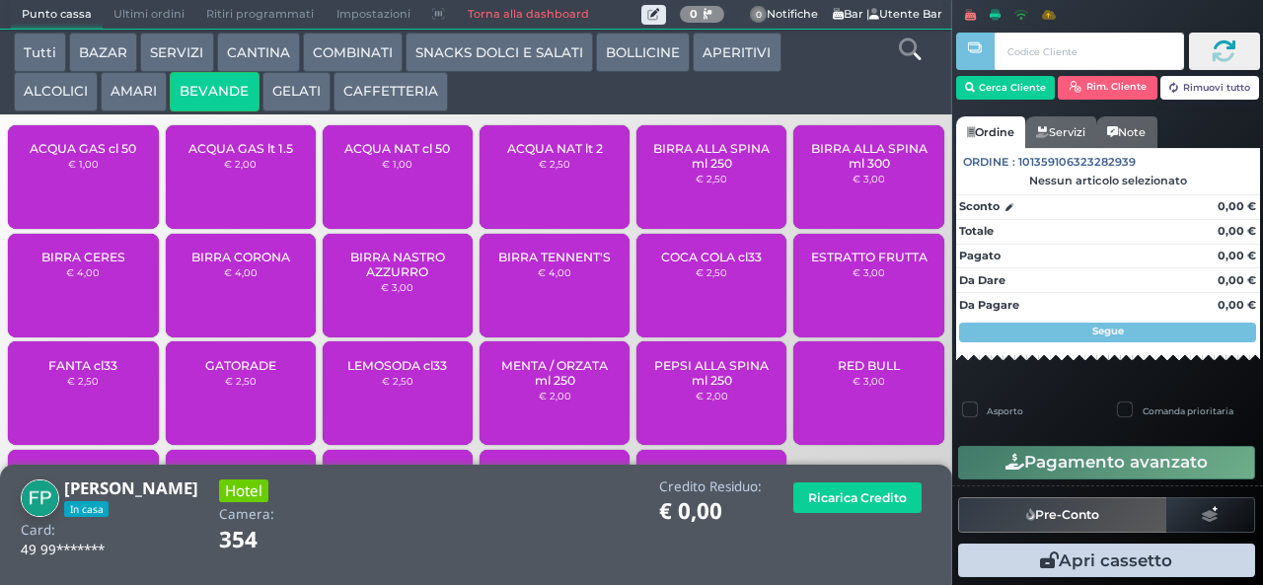
click at [300, 96] on button "GELATI" at bounding box center [296, 91] width 68 height 39
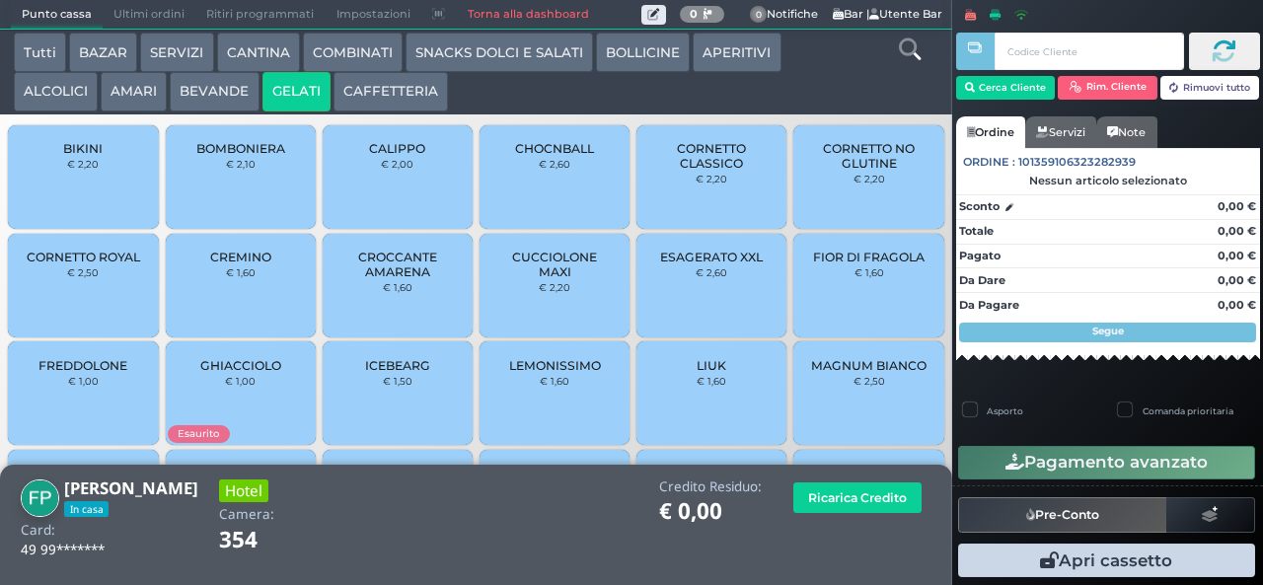
scroll to position [131, 0]
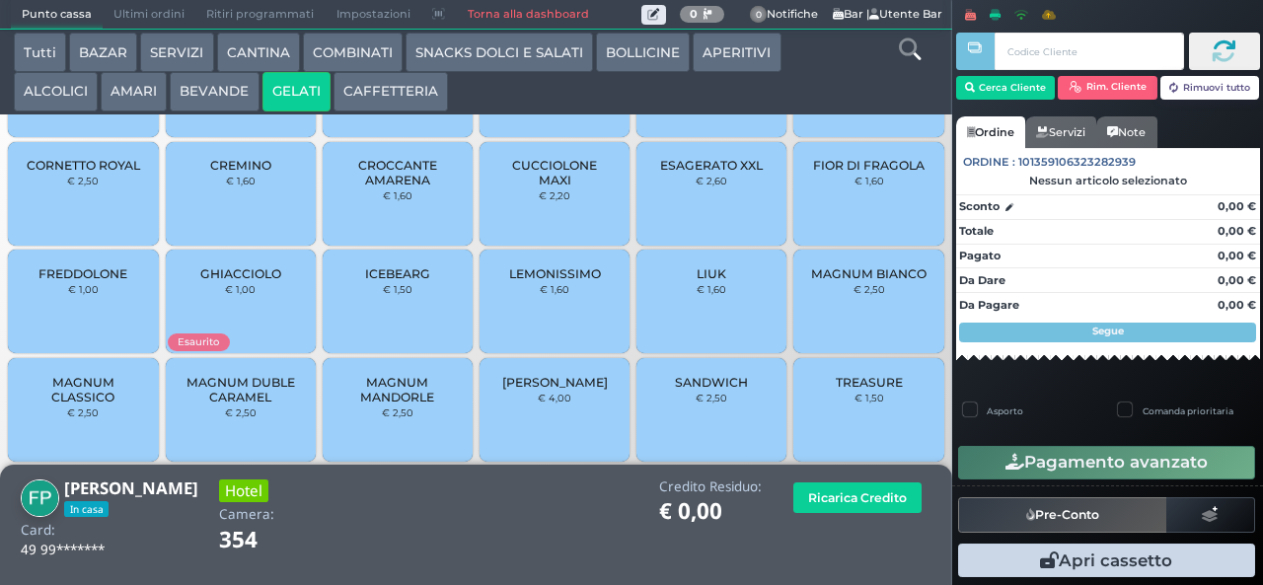
click at [862, 390] on span "TREASURE" at bounding box center [869, 382] width 67 height 15
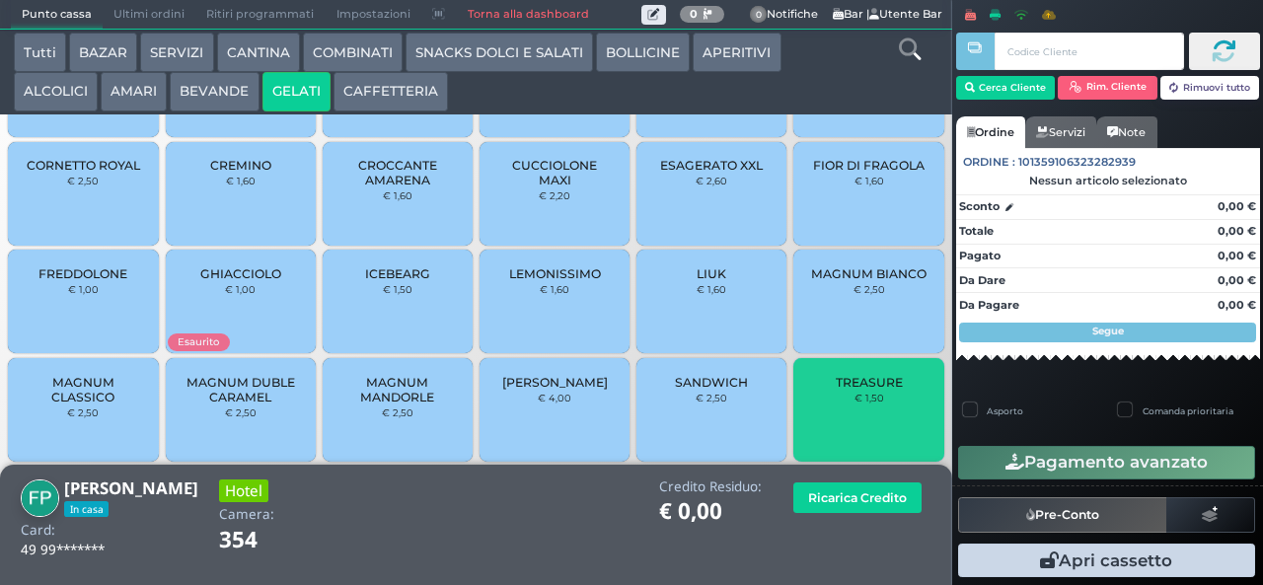
click at [1083, 476] on button "Pagamento avanzato" at bounding box center [1106, 463] width 297 height 34
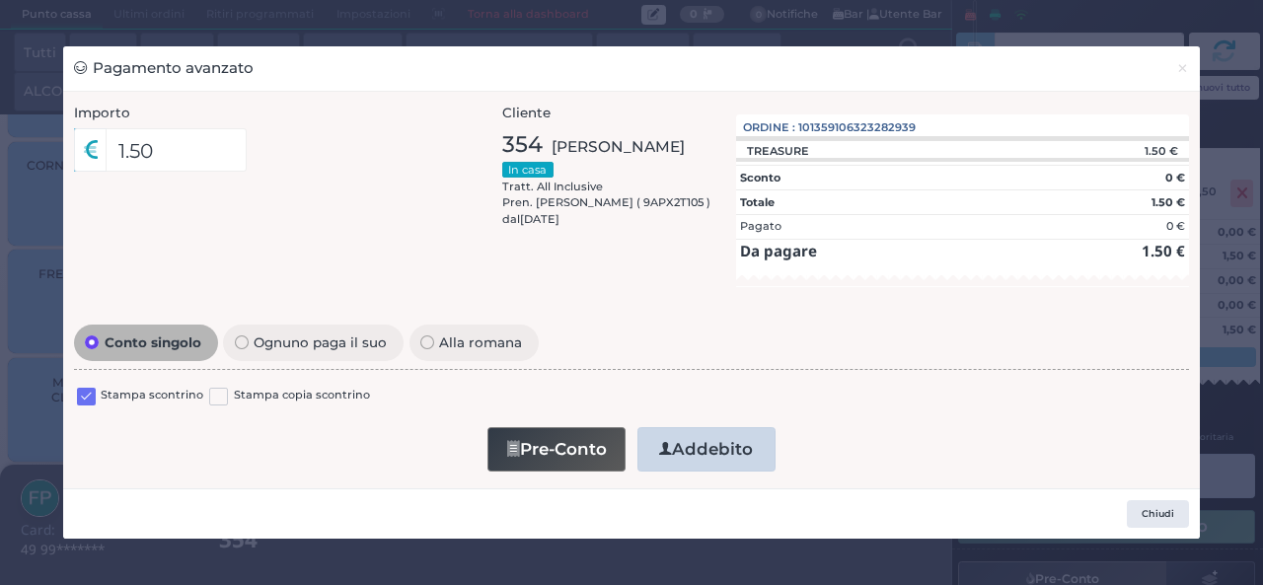
click at [963, 482] on div "Importo 1.50 Importo Totale 1.50 Quote 1 1" at bounding box center [631, 290] width 1137 height 397
click at [1159, 517] on button "Chiudi" at bounding box center [1158, 514] width 62 height 28
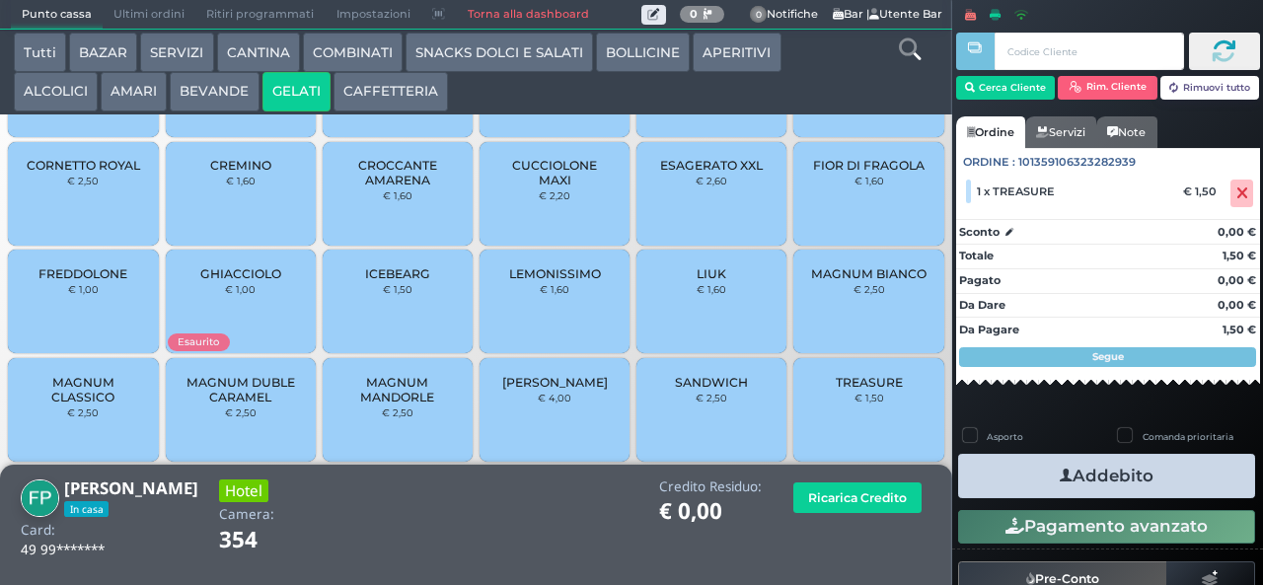
click at [1155, 468] on button "Addebito" at bounding box center [1106, 476] width 297 height 44
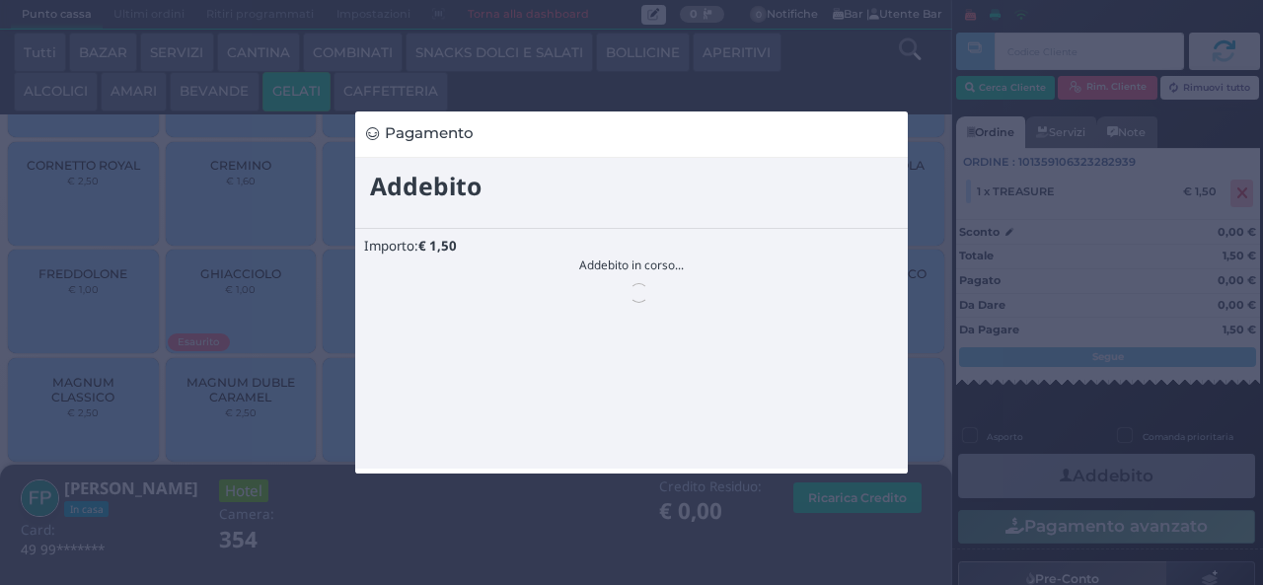
scroll to position [0, 0]
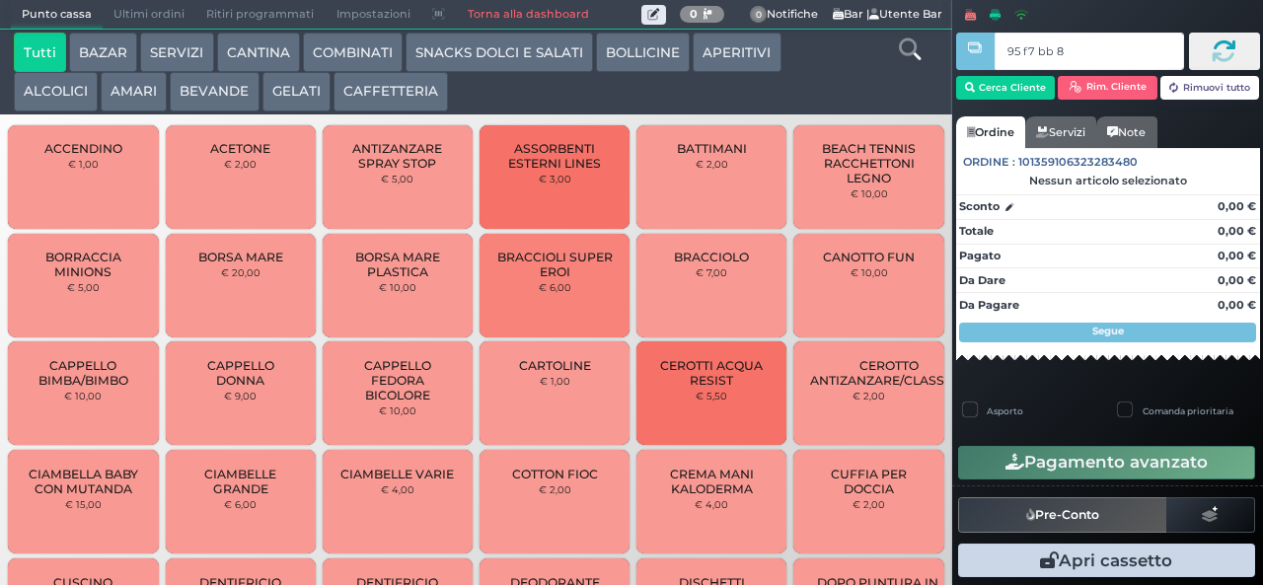
type input "95 f7 bb 8b"
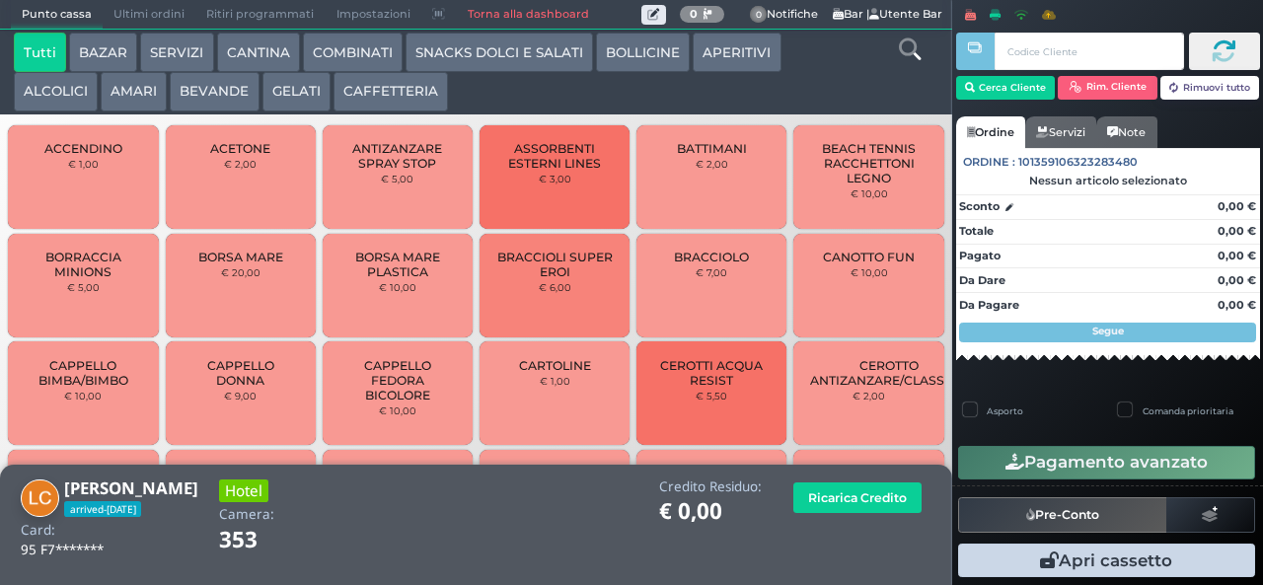
click at [106, 51] on button "BAZAR" at bounding box center [103, 52] width 68 height 39
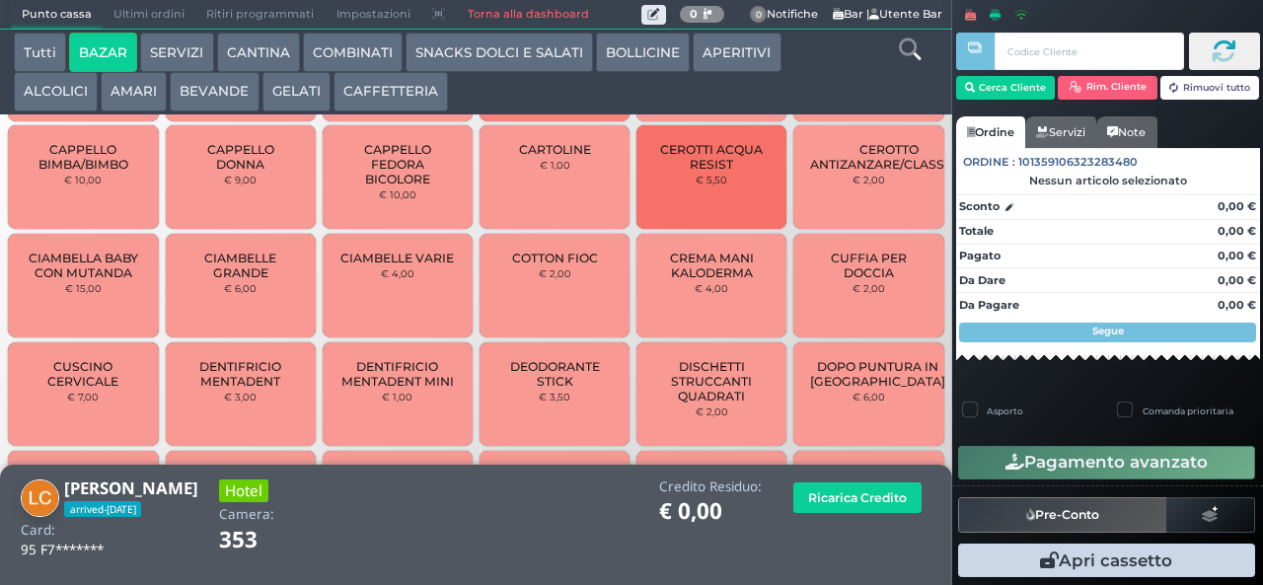
scroll to position [308, 0]
click at [253, 390] on span "DENTIFRICIO MENTADENT" at bounding box center [240, 375] width 117 height 30
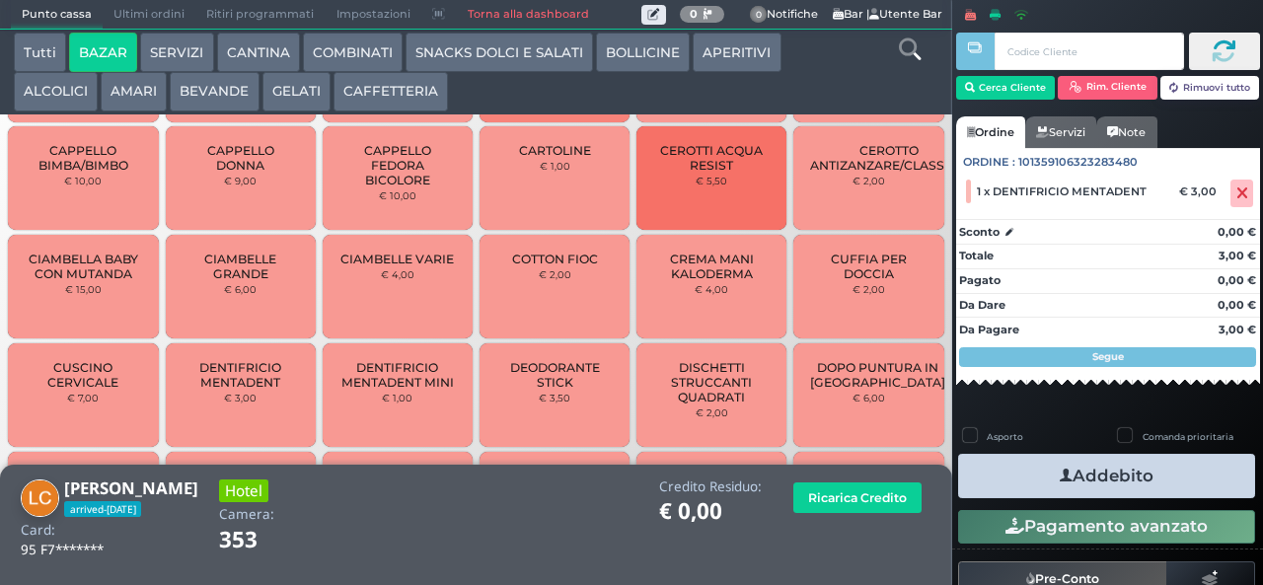
click at [1024, 478] on button "Addebito" at bounding box center [1106, 476] width 297 height 44
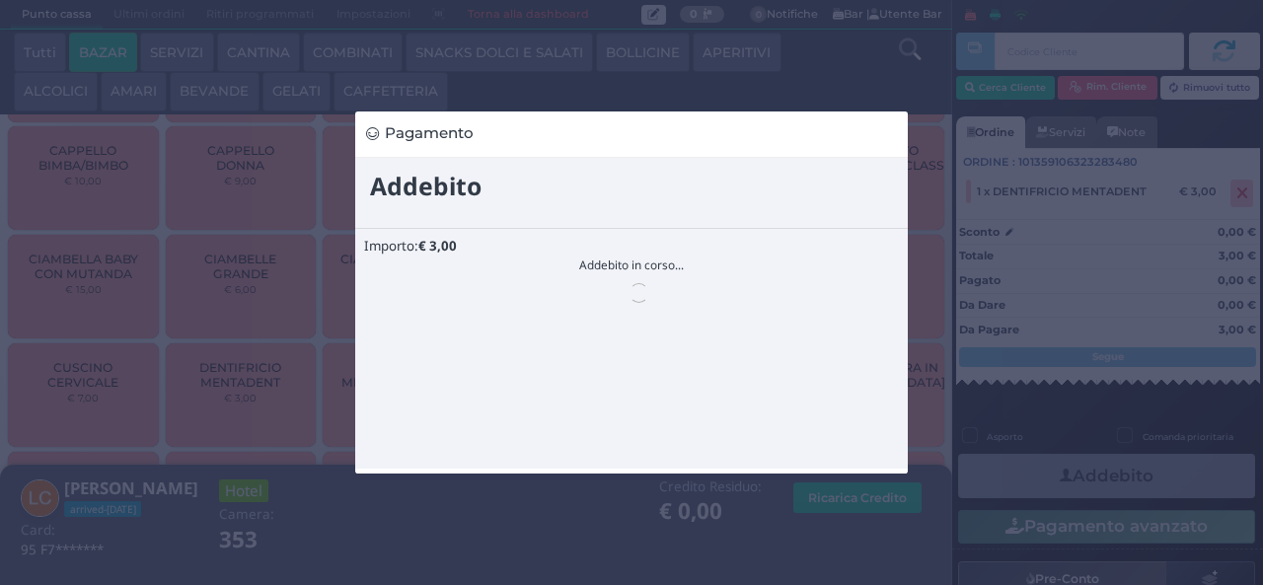
scroll to position [0, 0]
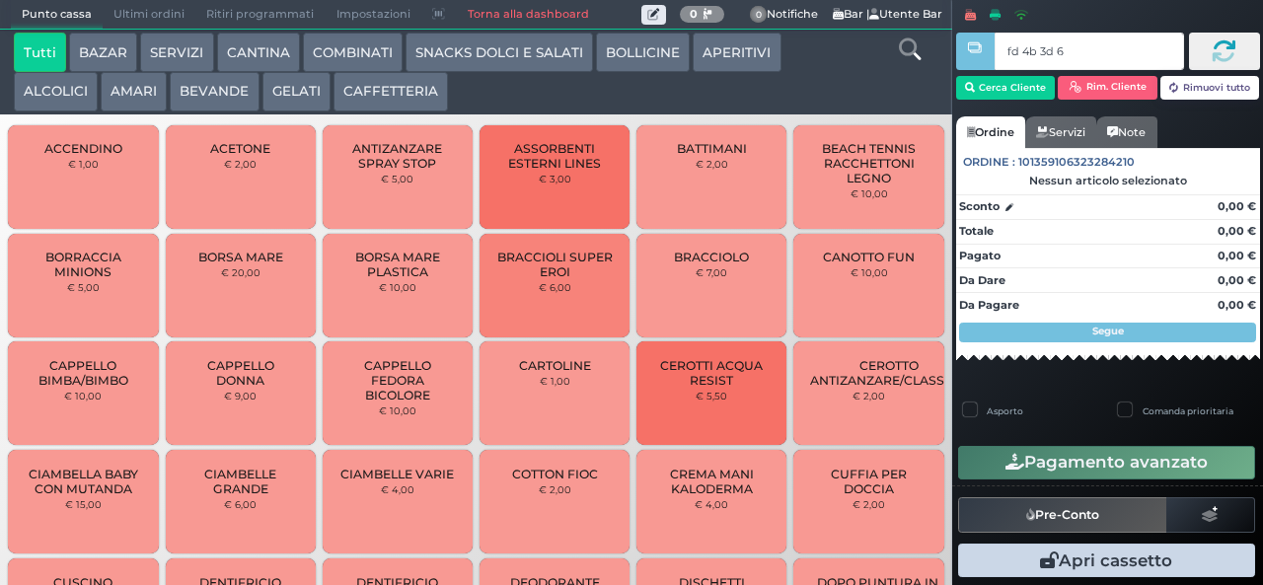
type input "fd 4b 3d 67"
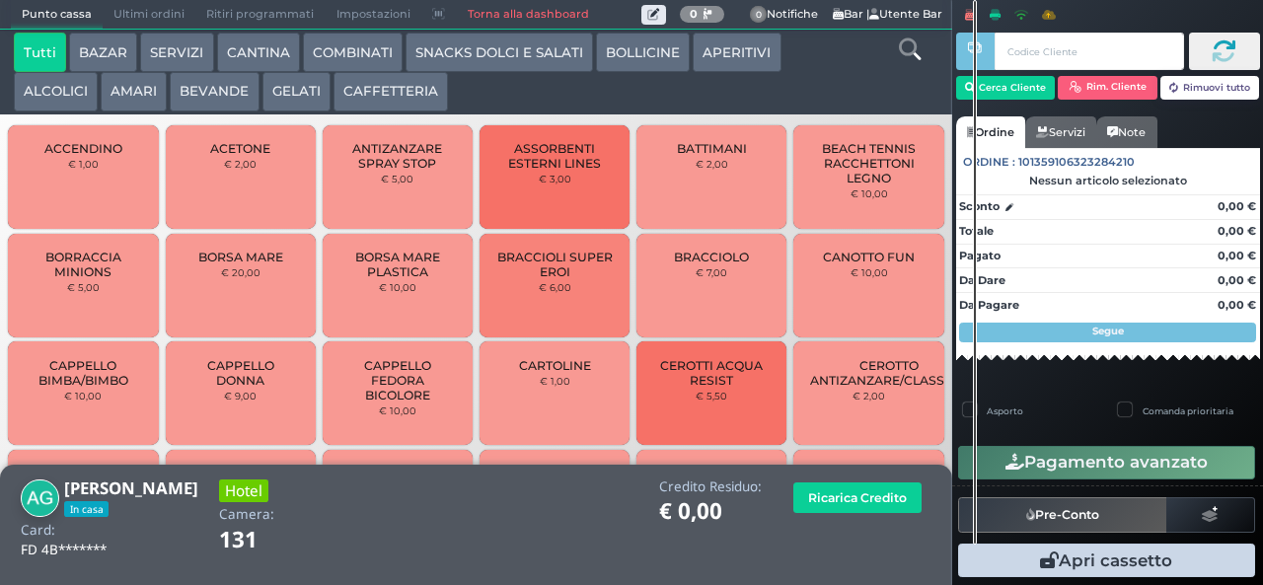
click at [535, 43] on button "SNACKS DOLCI E SALATI" at bounding box center [499, 52] width 187 height 39
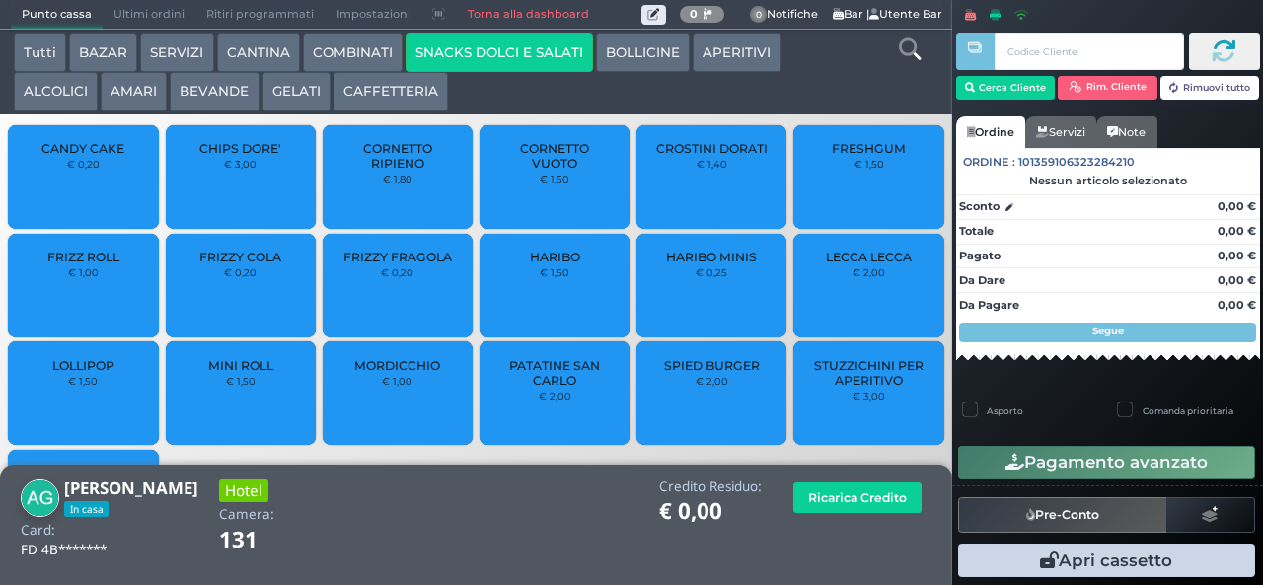
click at [555, 388] on span "PATATINE SAN CARLO" at bounding box center [554, 373] width 117 height 30
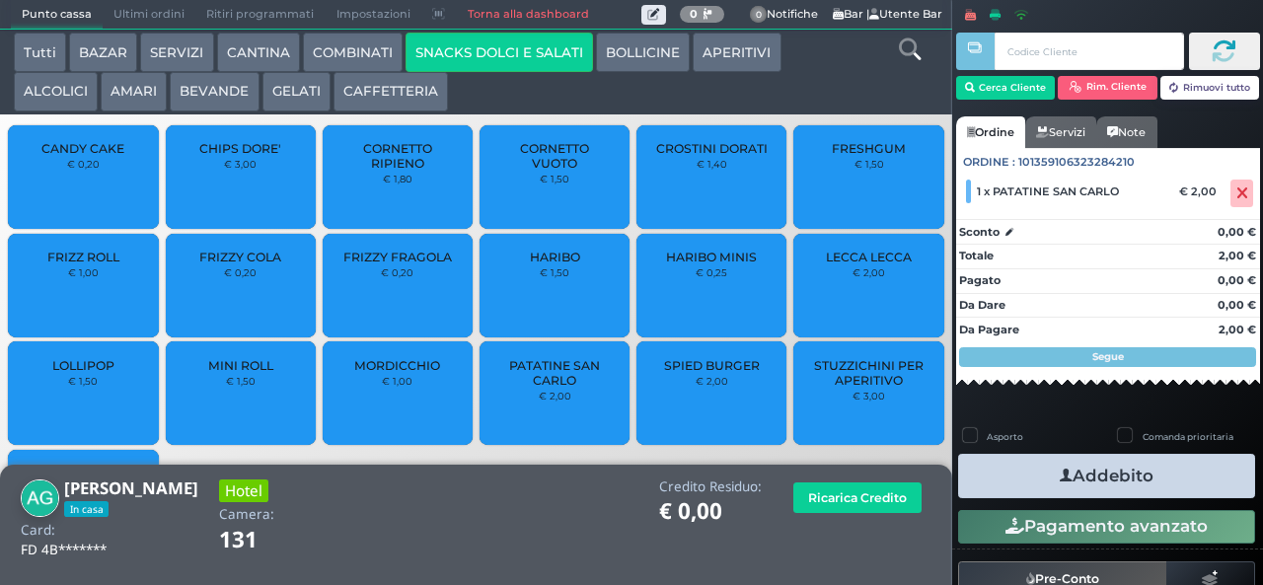
click at [1060, 475] on icon "button" at bounding box center [1066, 476] width 13 height 21
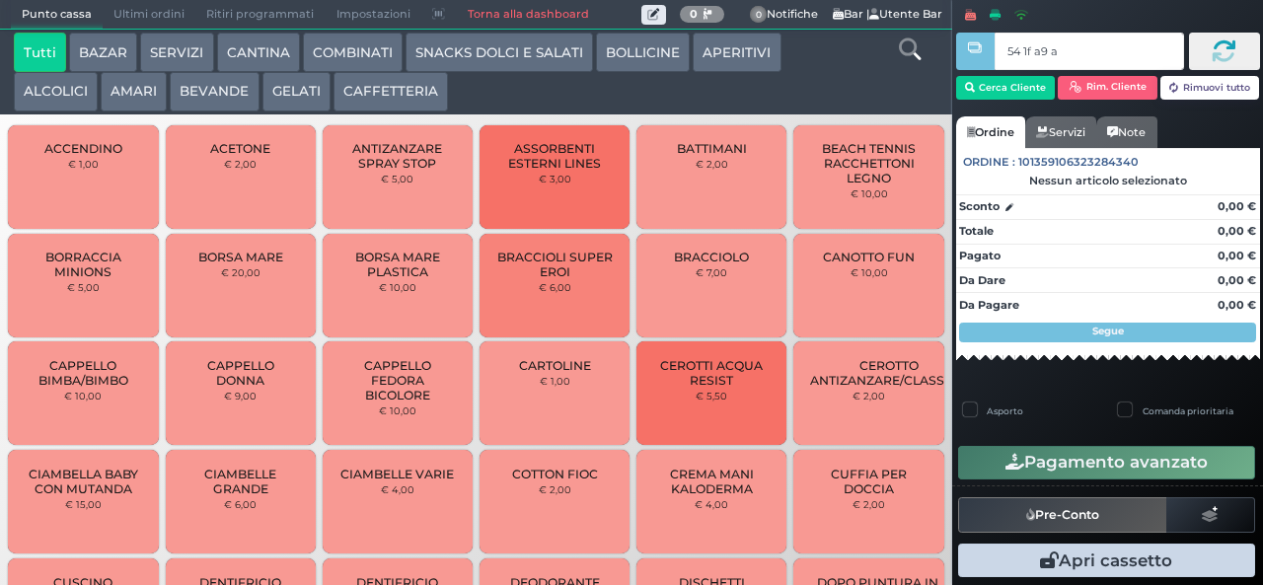
type input "54 1f a9 af"
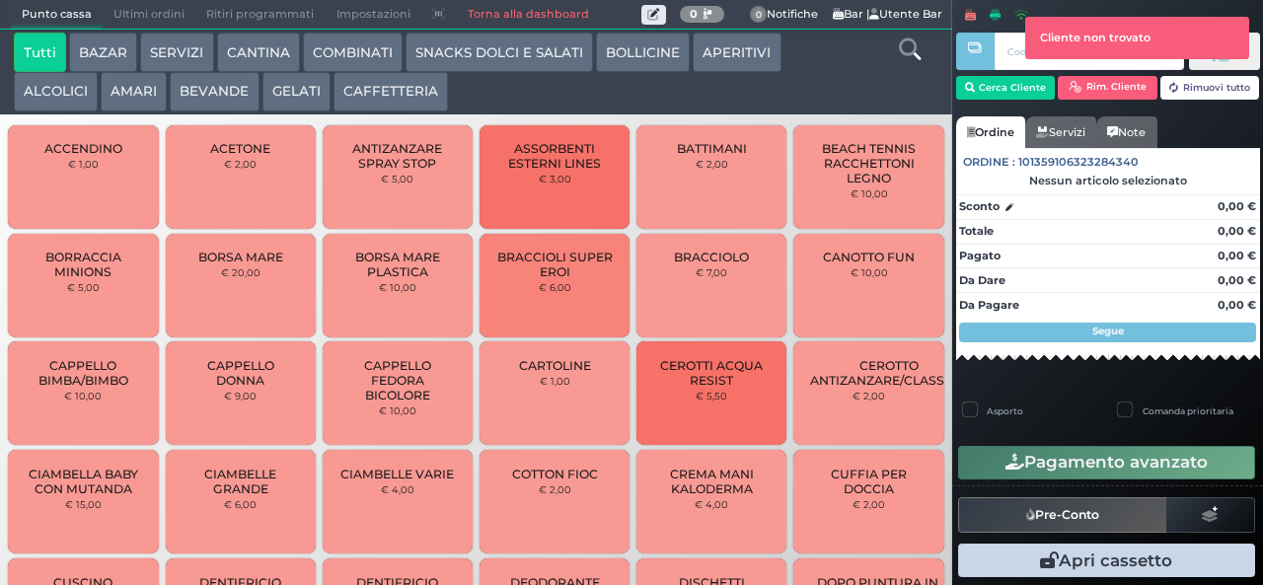
click at [200, 97] on button "BEVANDE" at bounding box center [214, 91] width 89 height 39
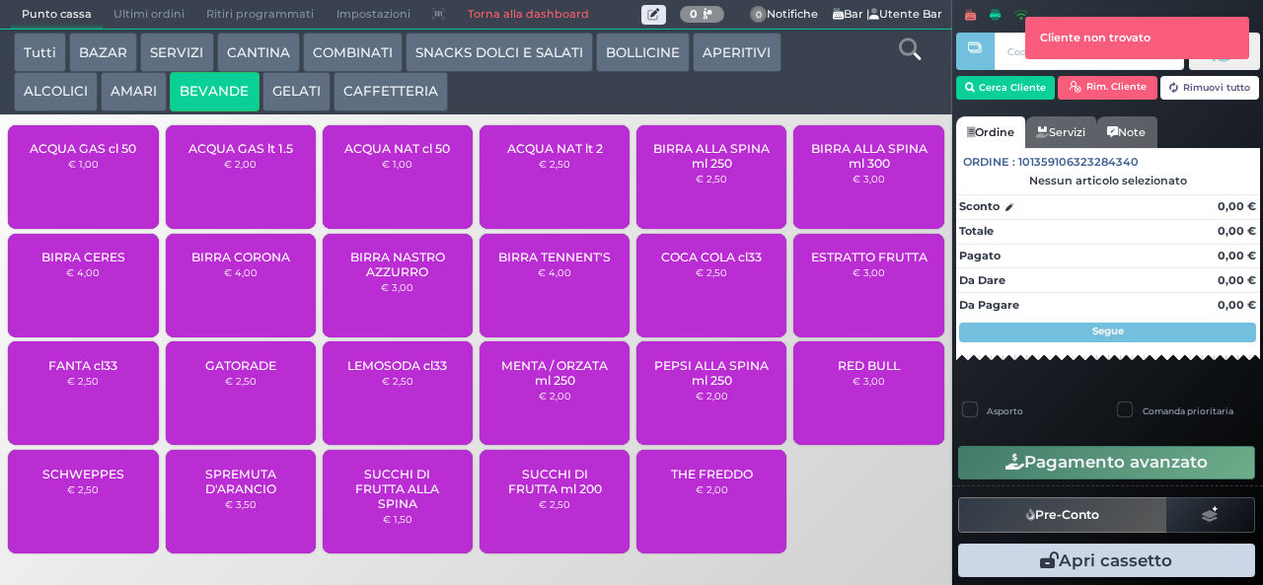
click at [129, 99] on button "AMARI" at bounding box center [134, 91] width 66 height 39
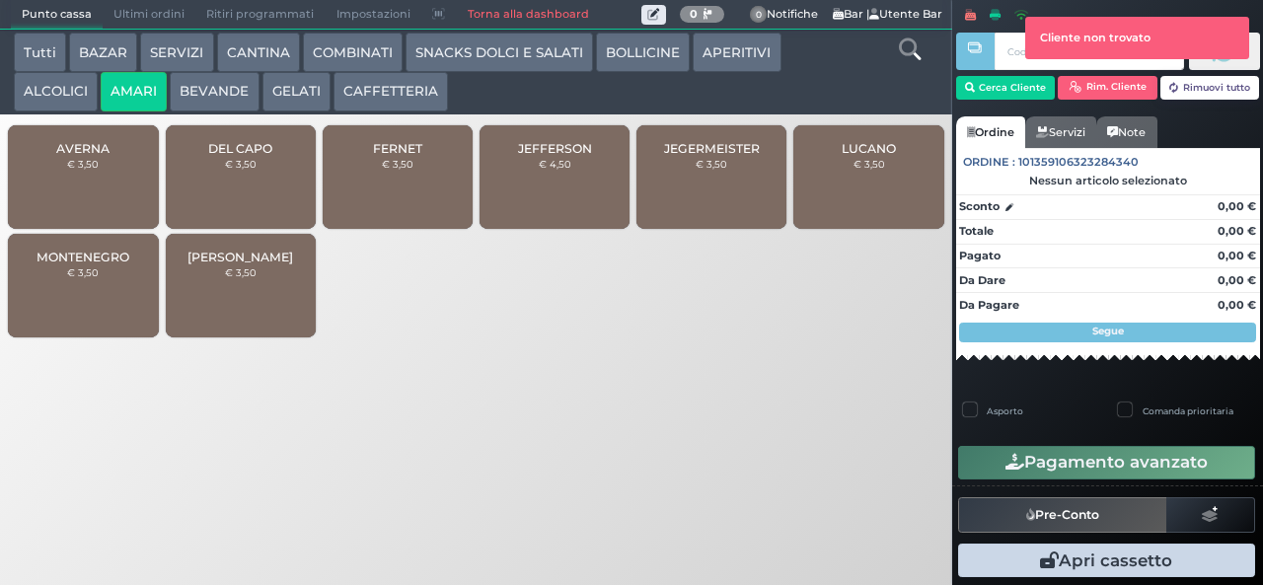
click at [569, 156] on span "JEFFERSON" at bounding box center [555, 148] width 74 height 15
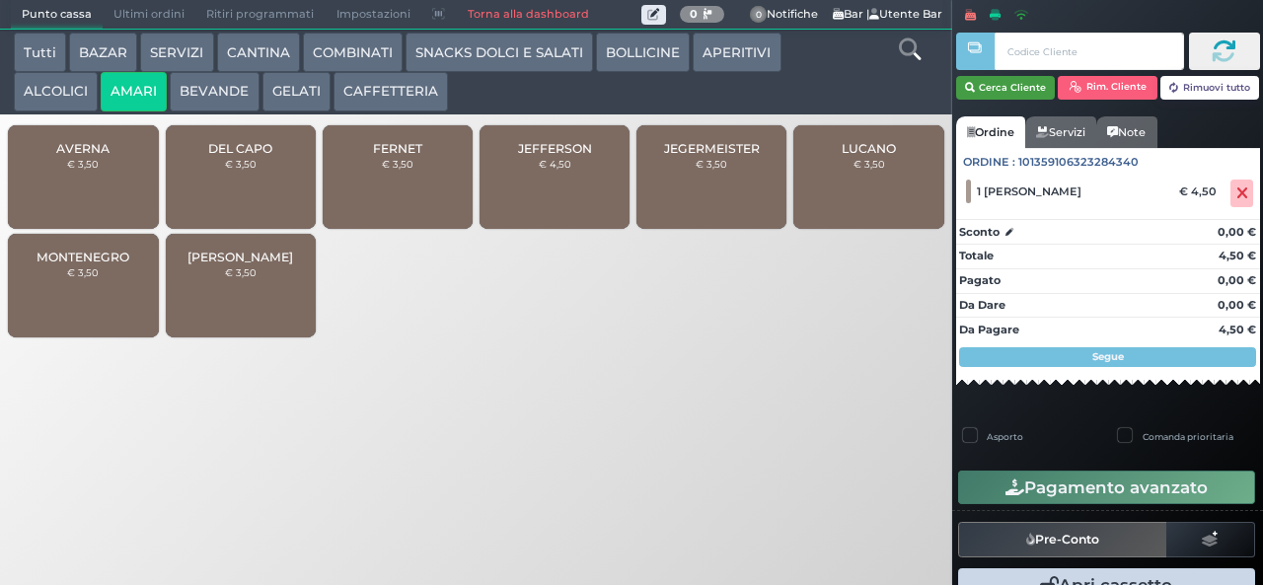
click at [1006, 91] on button "Cerca Cliente" at bounding box center [1006, 88] width 100 height 24
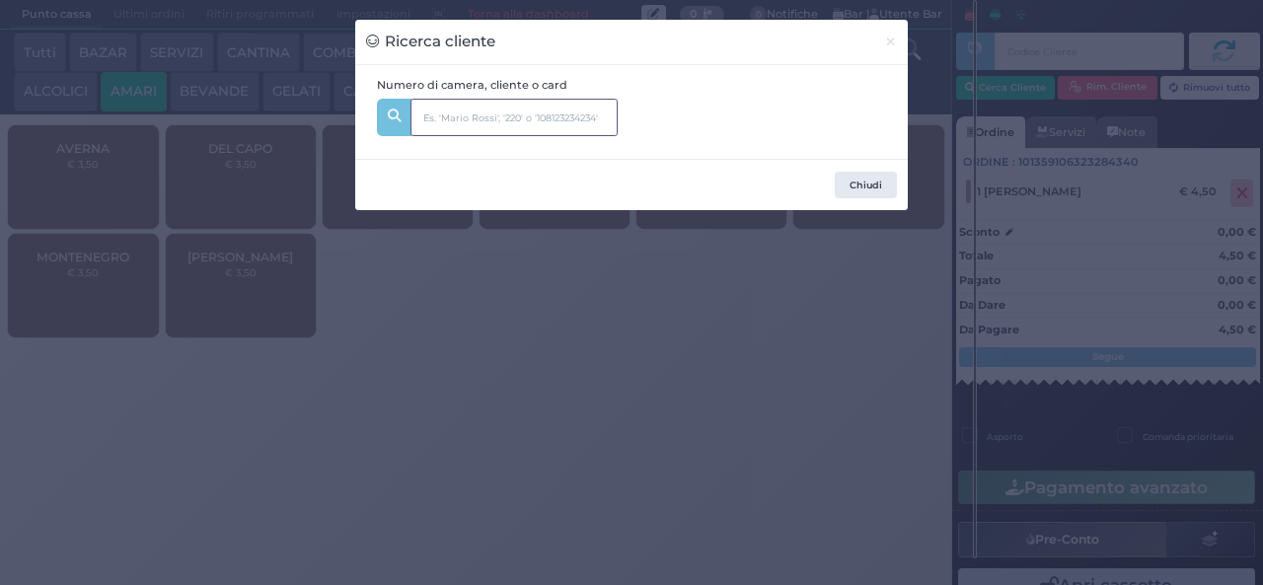
click at [535, 111] on input "text" at bounding box center [514, 117] width 207 height 37
type input "203"
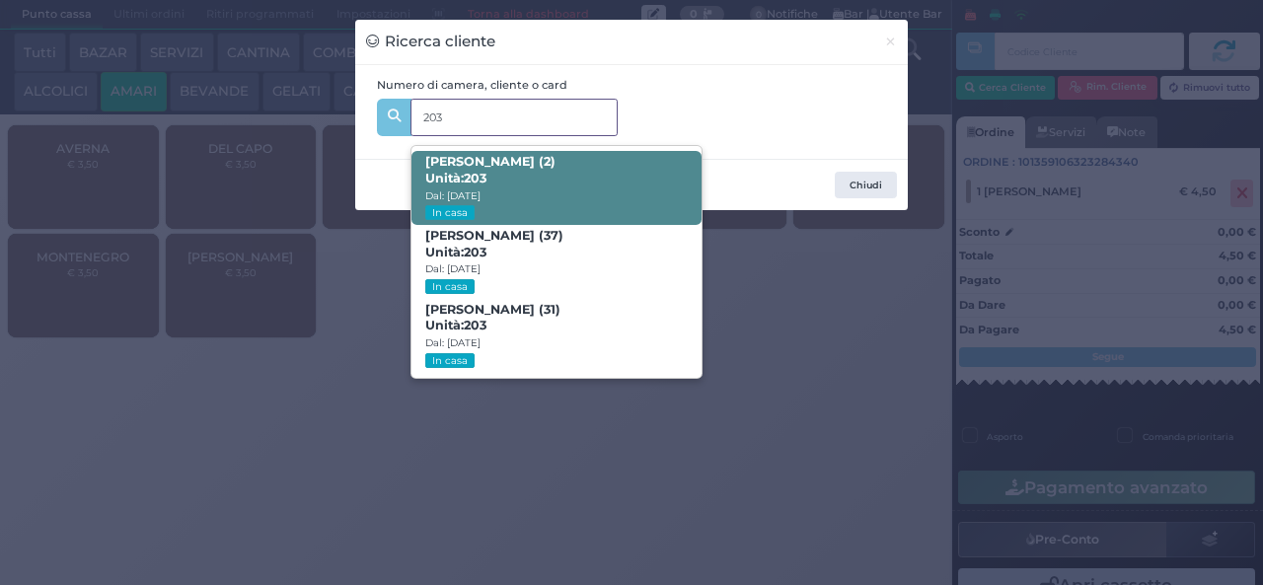
click at [618, 174] on span "CARLOTTA GUGLIELMI (2) Unità: 203 Dal: 10/08/2025 In casa" at bounding box center [556, 188] width 289 height 74
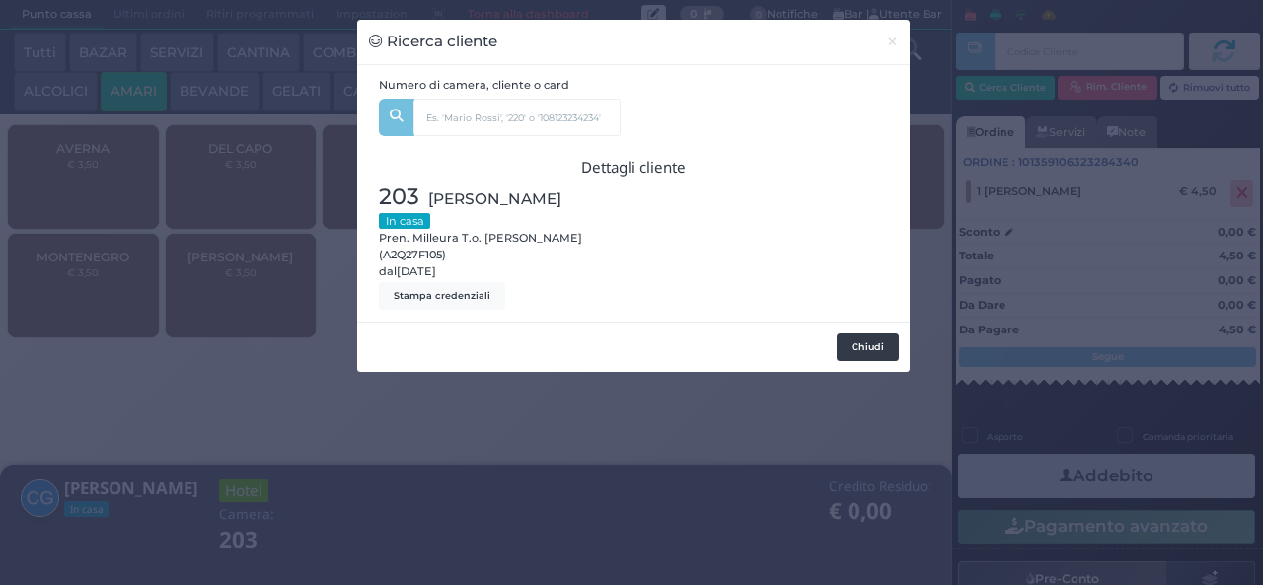
click at [864, 341] on button "Chiudi" at bounding box center [868, 348] width 62 height 28
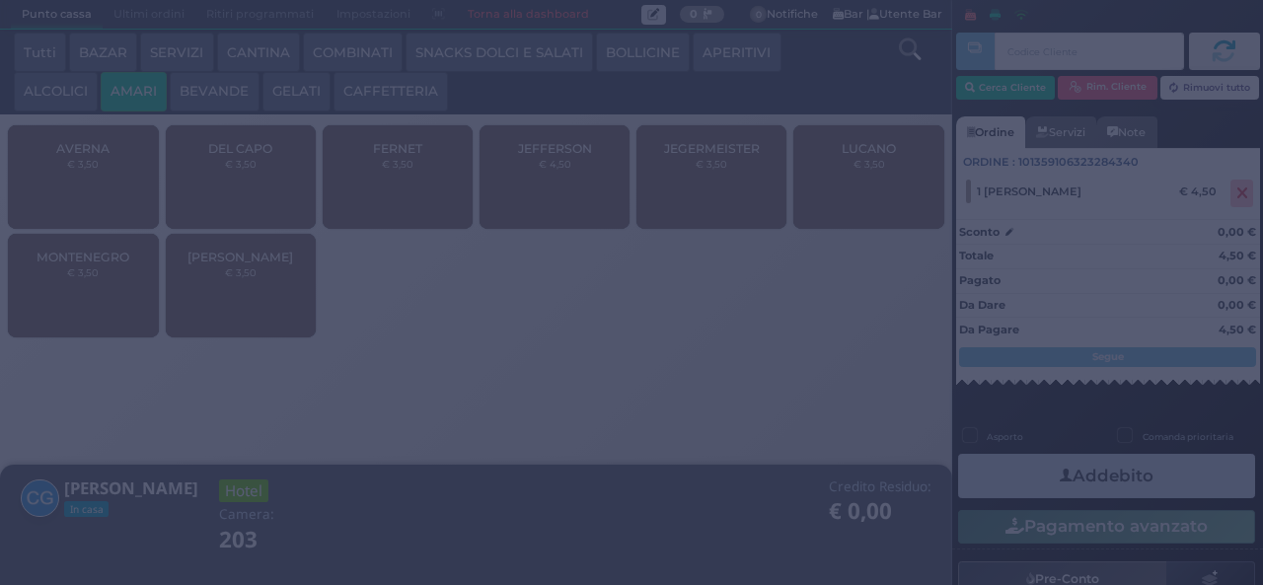
click at [1133, 467] on div at bounding box center [631, 292] width 1263 height 585
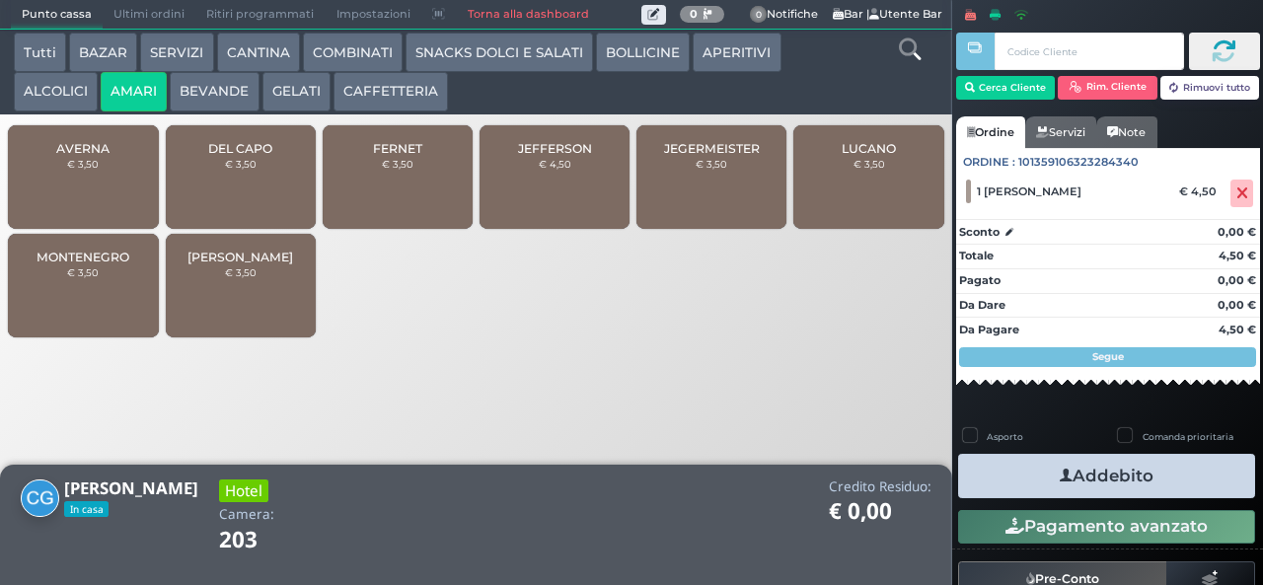
click at [1120, 487] on button "Addebito" at bounding box center [1106, 476] width 297 height 44
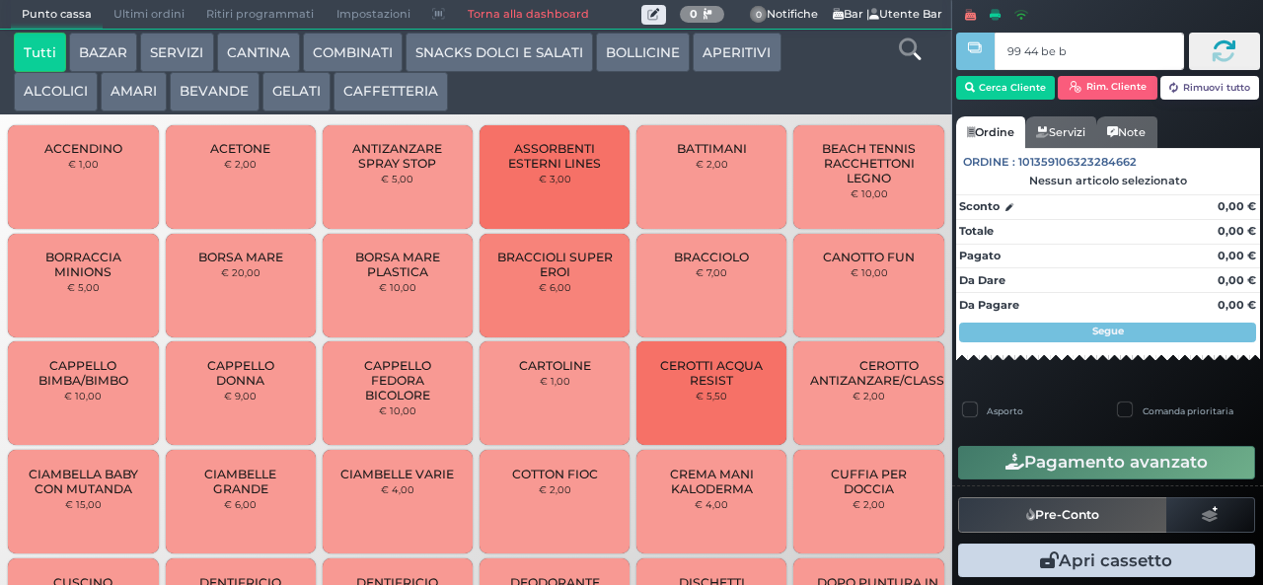
type input "99 44 be b9"
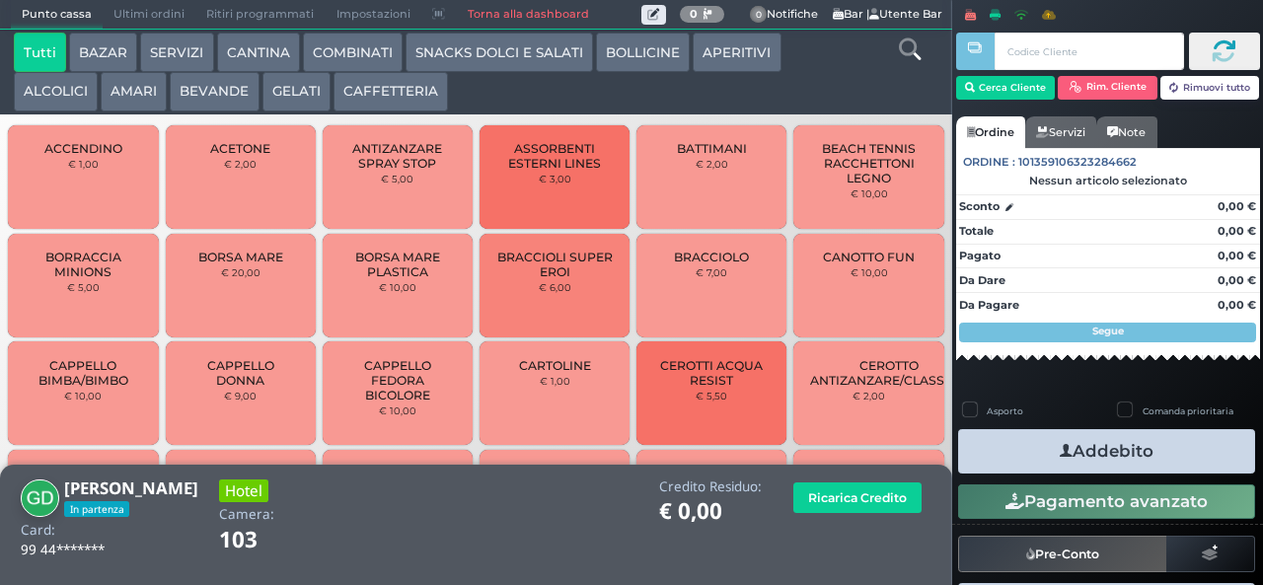
click at [448, 55] on button "SNACKS DOLCI E SALATI" at bounding box center [499, 52] width 187 height 39
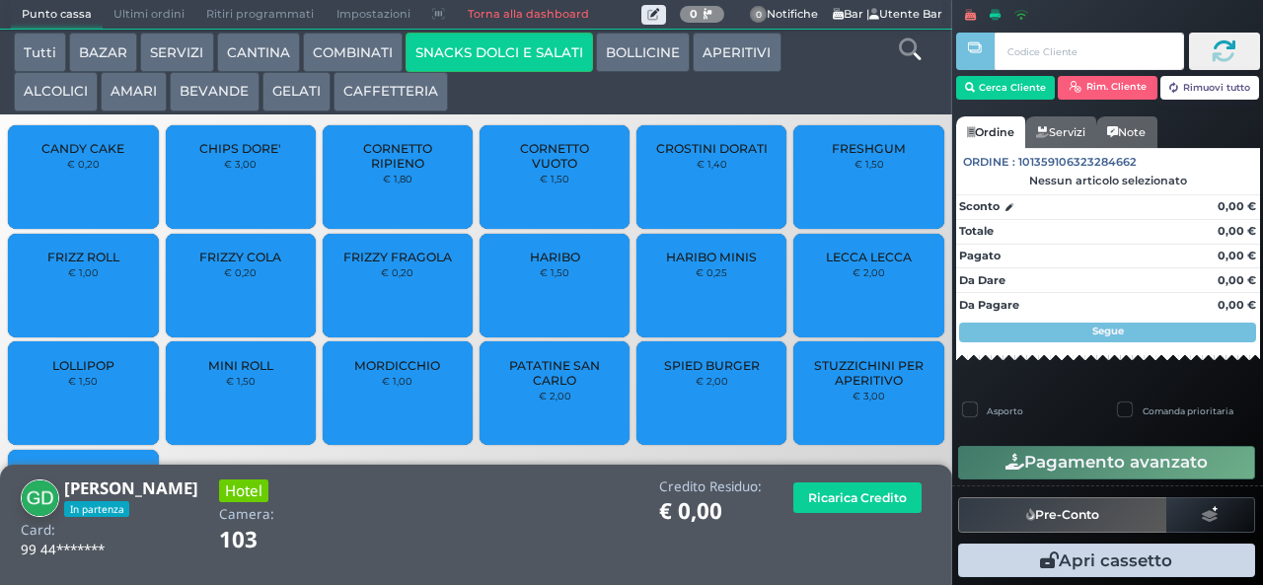
click at [859, 168] on div "FRESHGUM € 1,50" at bounding box center [868, 177] width 150 height 104
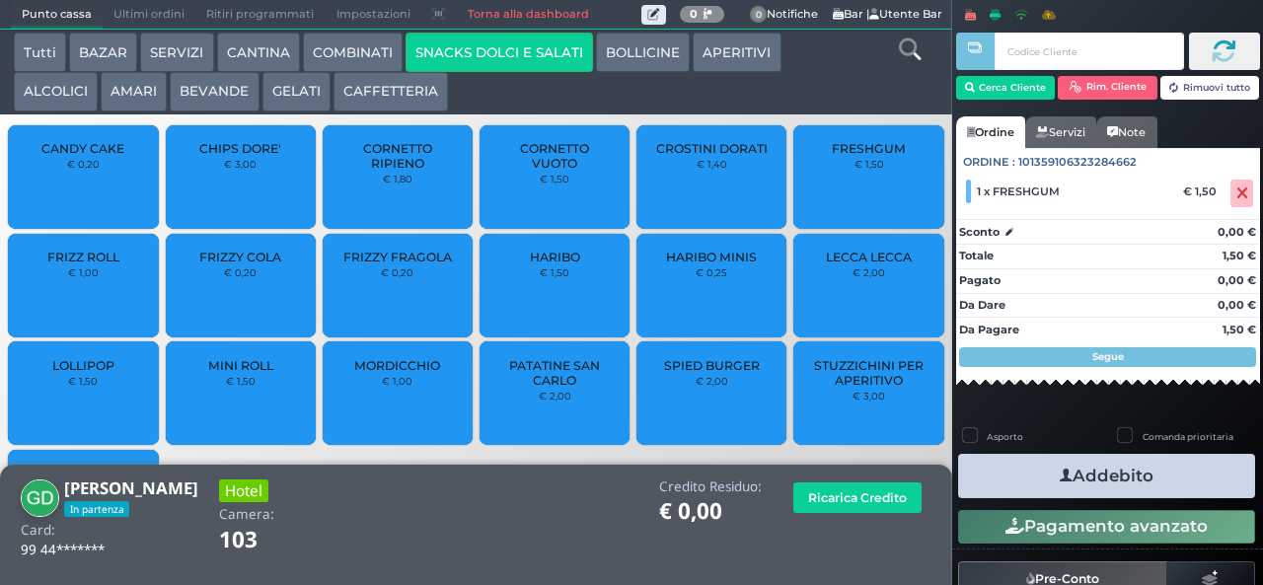
click at [1134, 468] on button "Addebito" at bounding box center [1106, 476] width 297 height 44
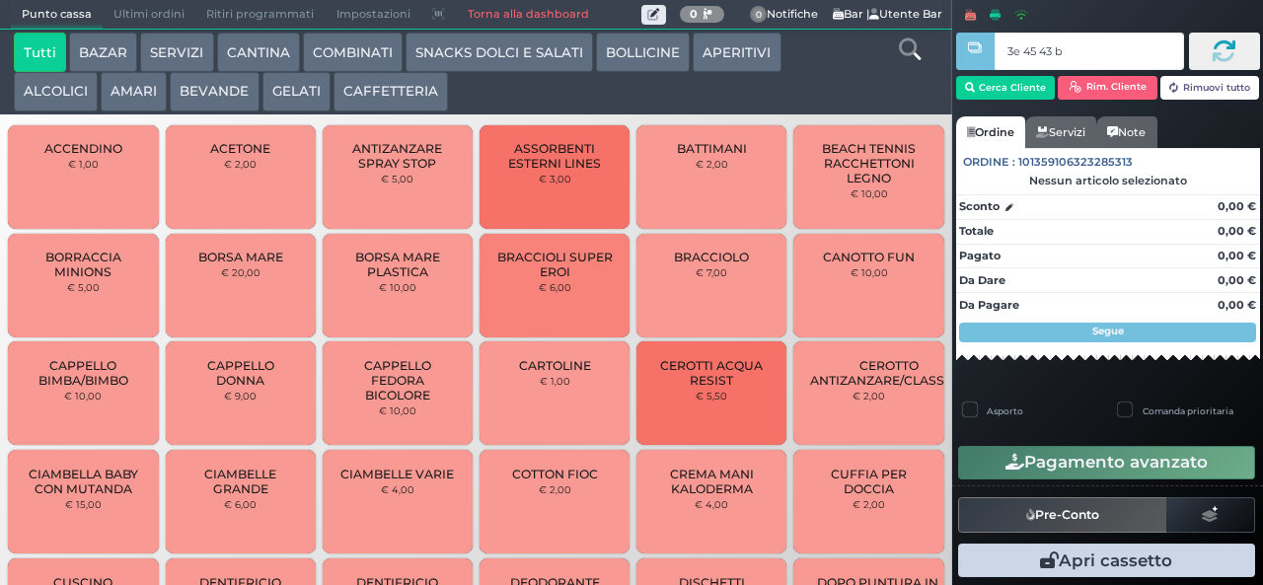
type input "3e 45 43 b9"
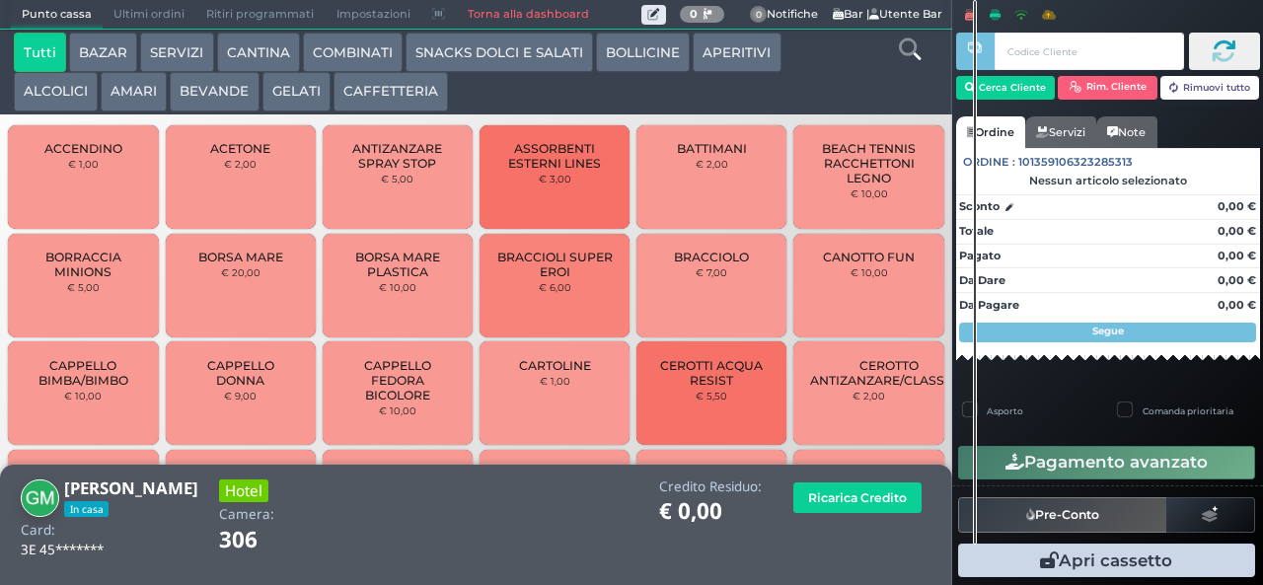
click at [294, 77] on button "GELATI" at bounding box center [296, 91] width 68 height 39
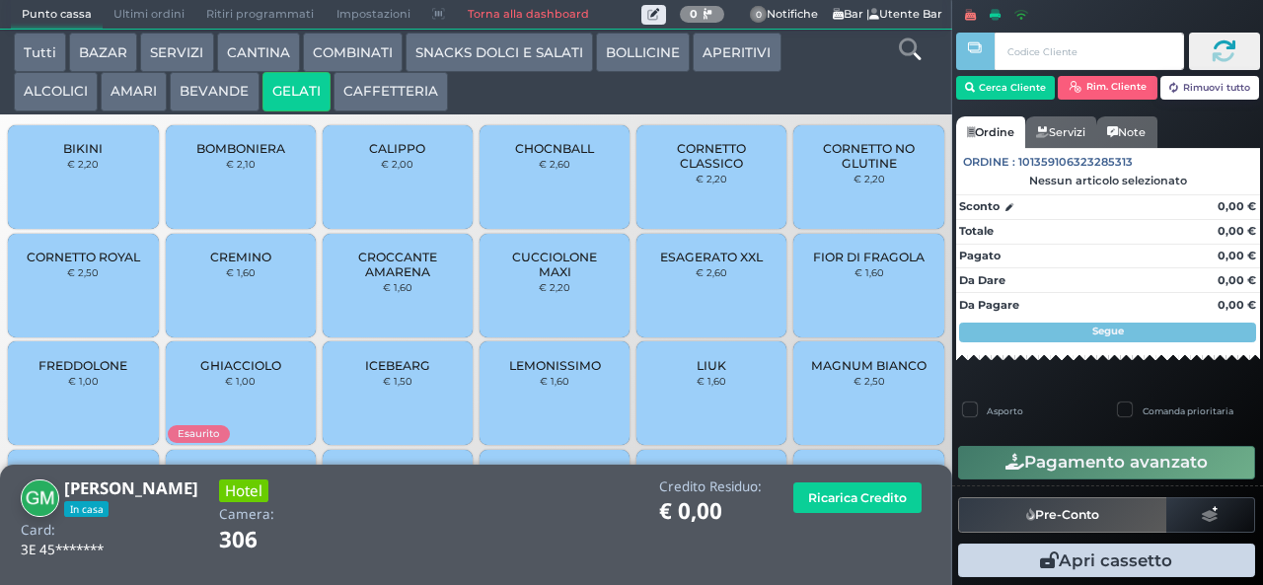
scroll to position [131, 0]
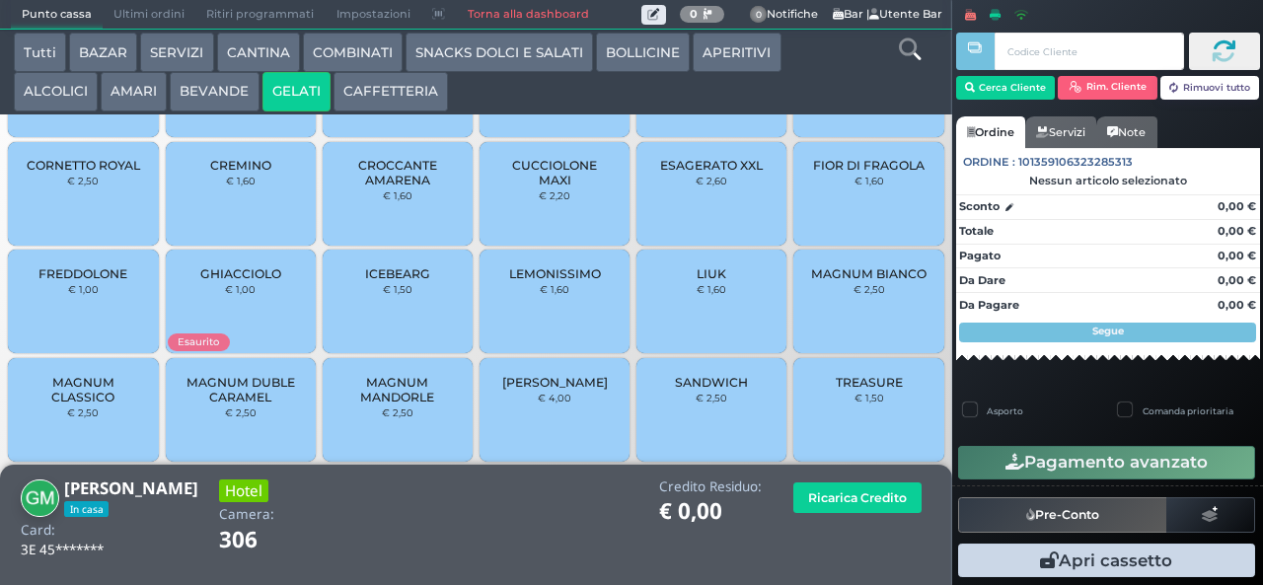
click at [65, 405] on span "MAGNUM CLASSICO" at bounding box center [83, 390] width 117 height 30
click at [71, 405] on span "MAGNUM CLASSICO" at bounding box center [83, 390] width 117 height 30
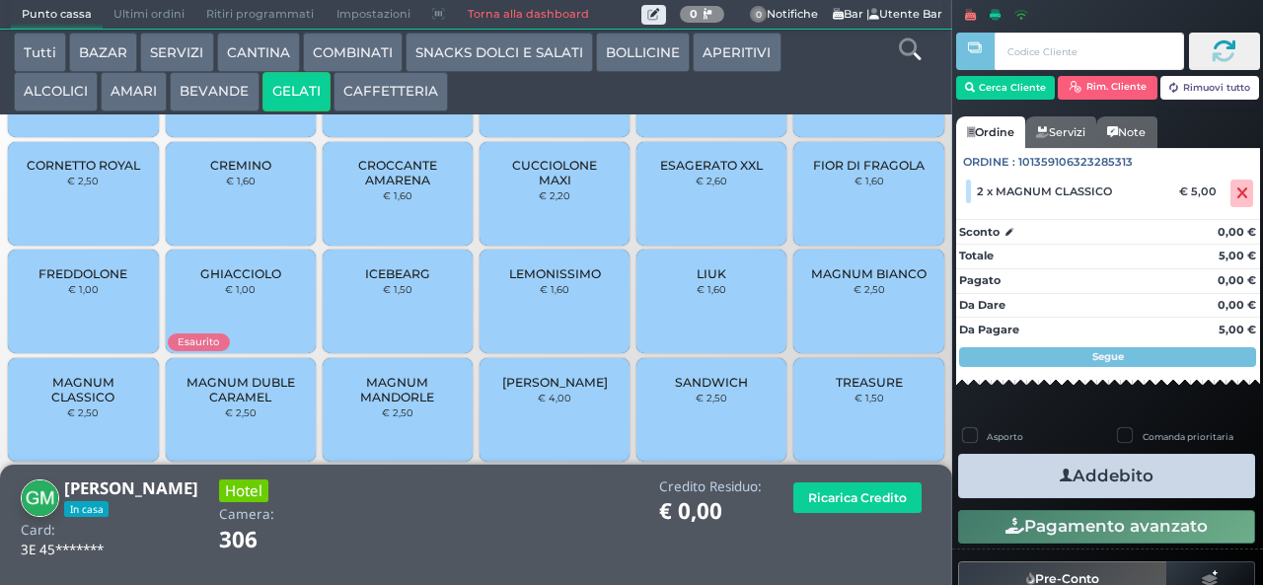
click at [1020, 478] on button "Addebito" at bounding box center [1106, 476] width 297 height 44
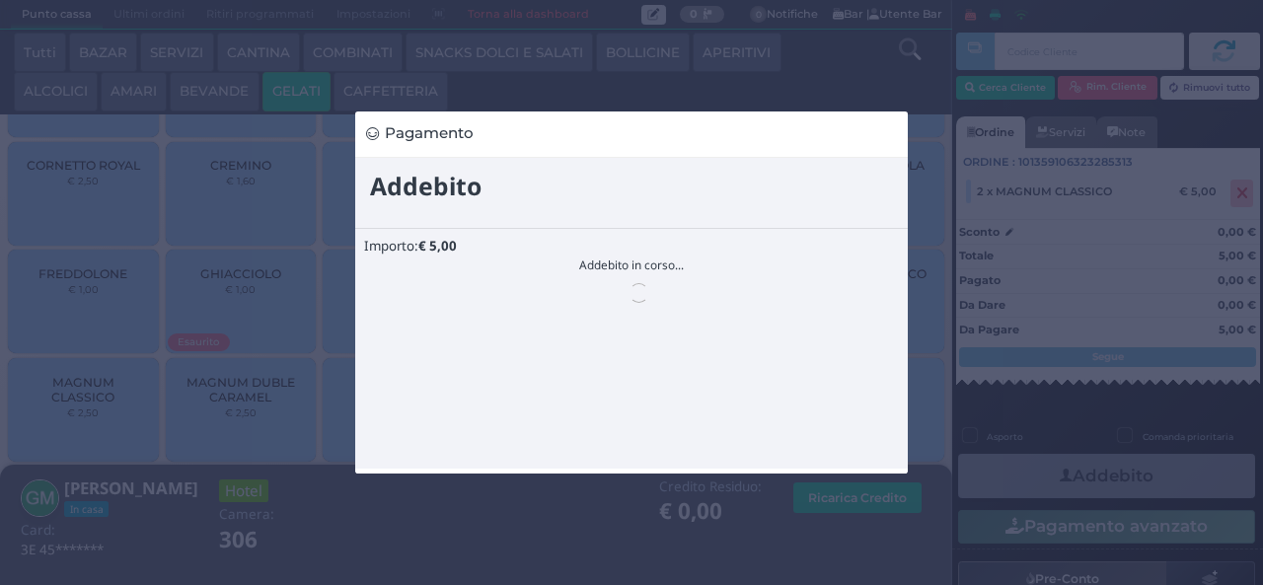
scroll to position [0, 0]
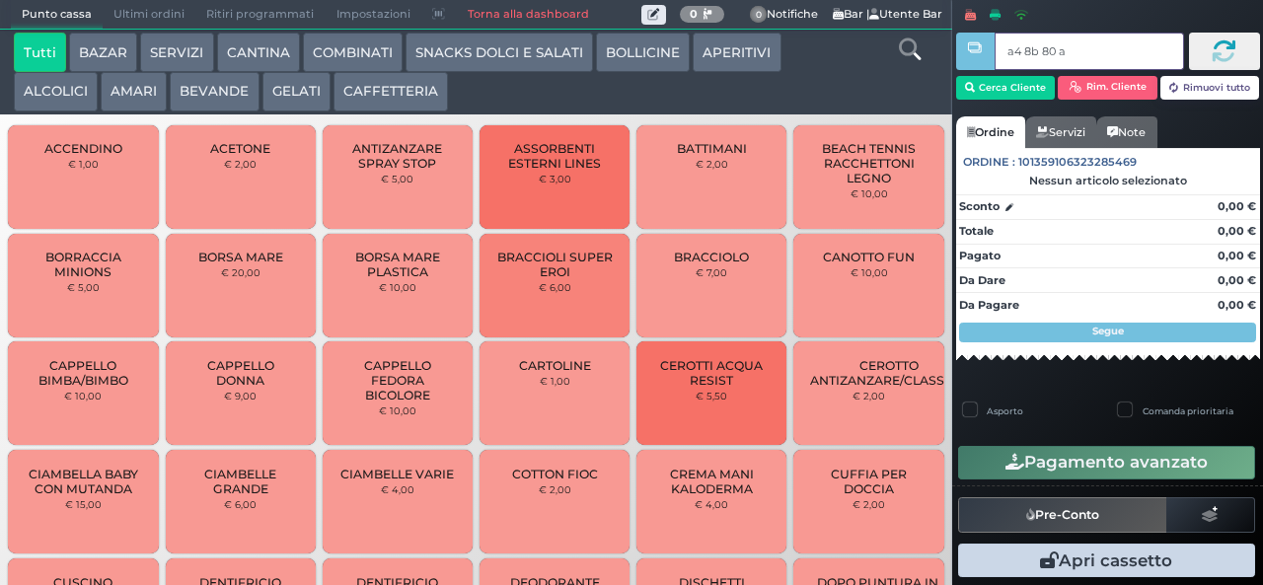
type input "a4 8b 80 af"
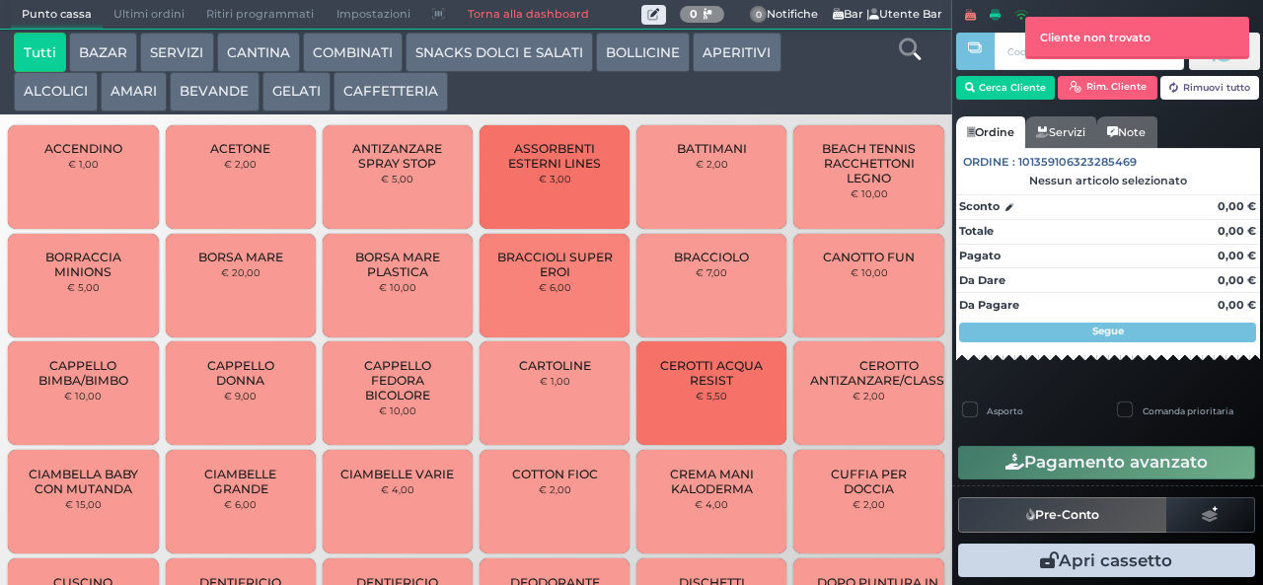
click at [500, 51] on button "SNACKS DOLCI E SALATI" at bounding box center [499, 52] width 187 height 39
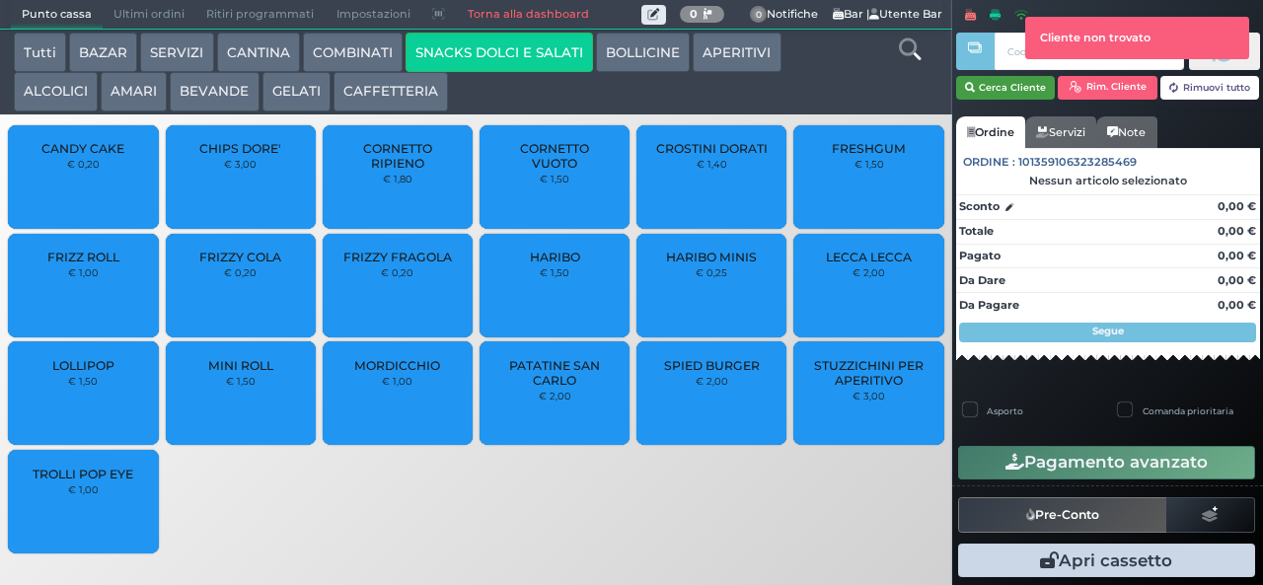
click at [992, 86] on button "Cerca Cliente" at bounding box center [1006, 88] width 100 height 24
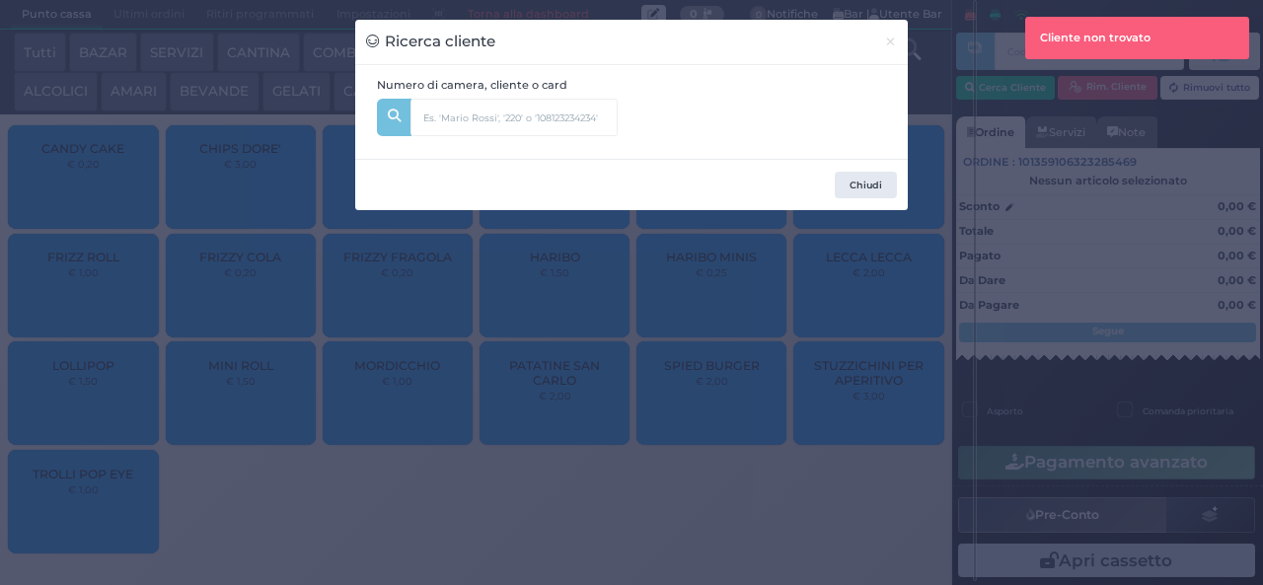
click at [507, 97] on div "Numero di camera, cliente o card" at bounding box center [497, 112] width 262 height 71
click at [540, 96] on div "Numero di camera, cliente o card" at bounding box center [497, 112] width 262 height 71
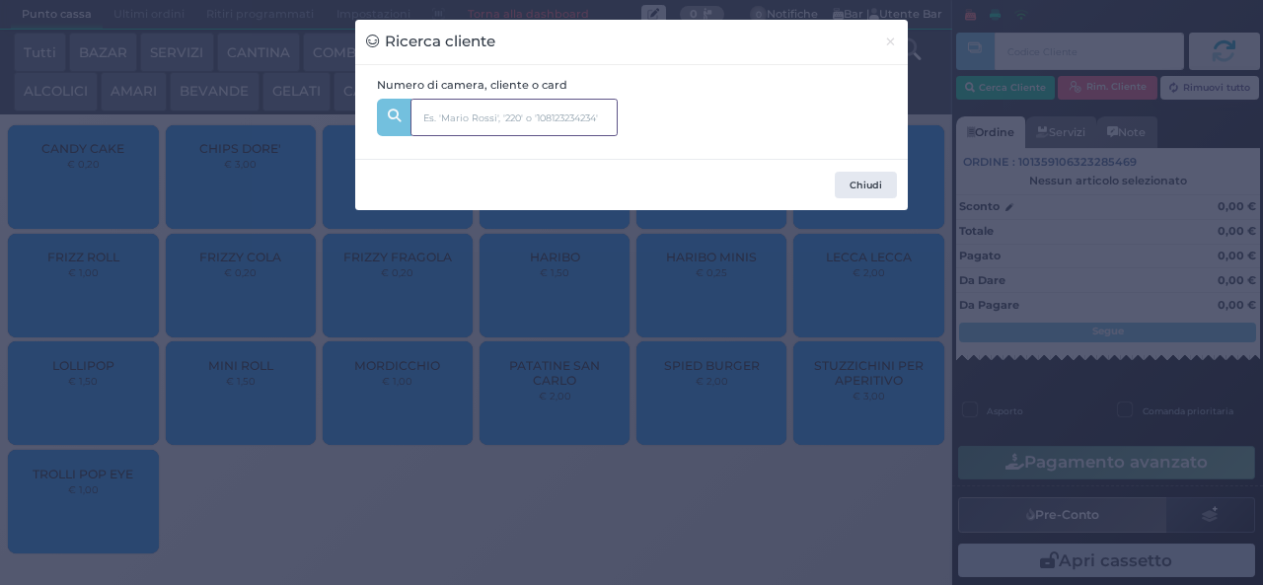
click at [531, 119] on input "text" at bounding box center [514, 117] width 207 height 37
type input "marano"
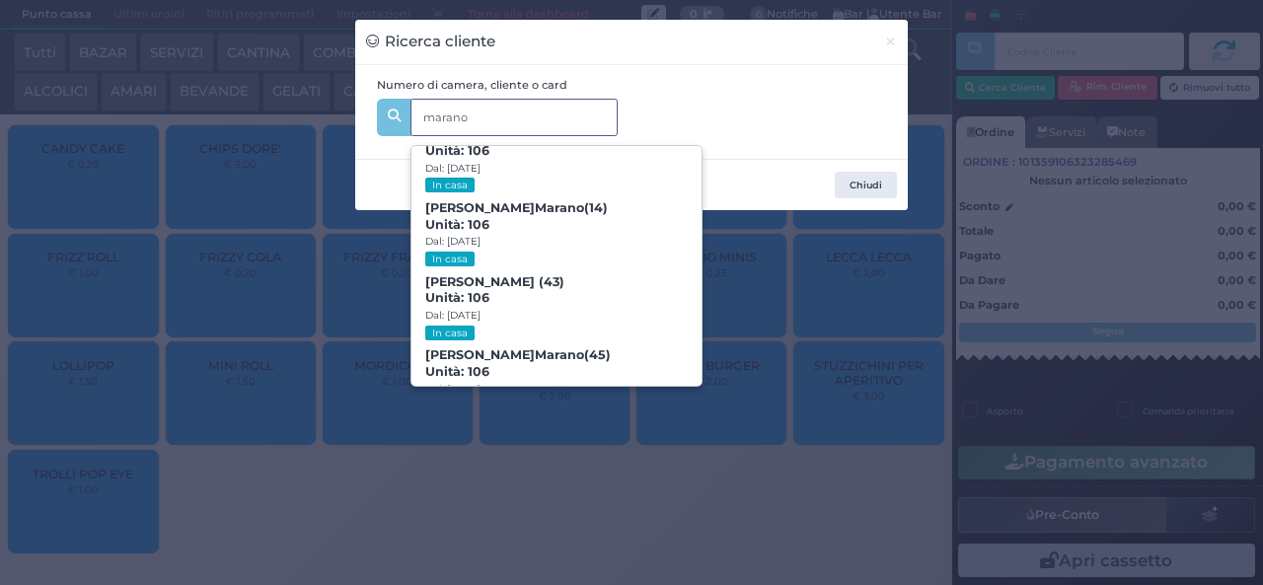
scroll to position [90, 0]
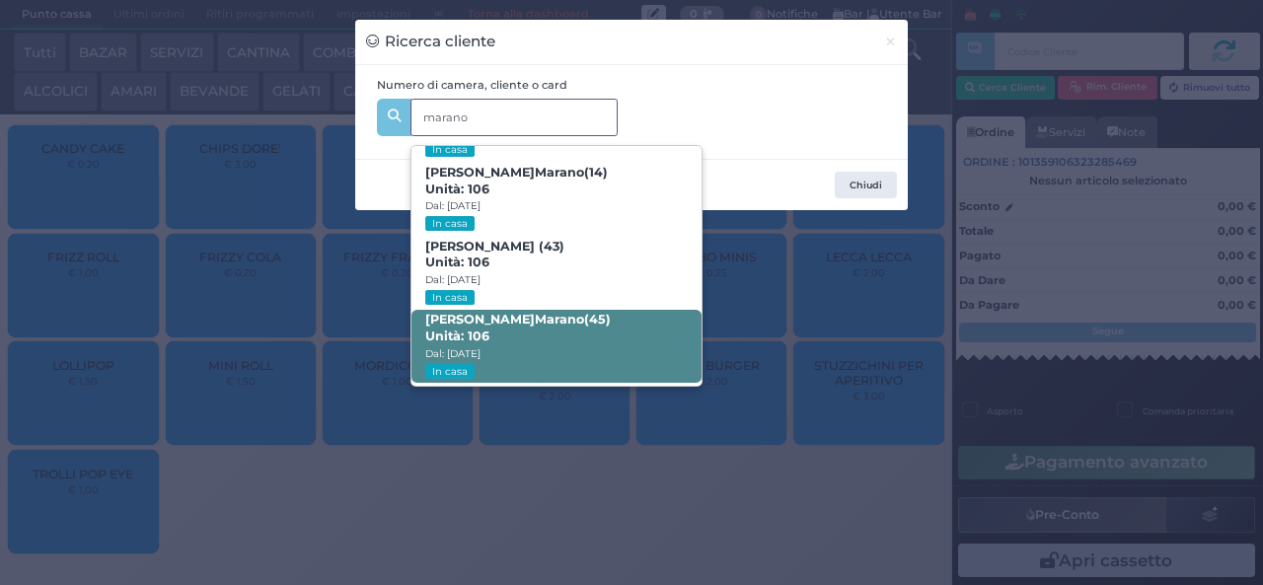
click at [539, 343] on span "[PERSON_NAME] (45) Unità: 106 Dal: [DATE] In casa" at bounding box center [556, 347] width 289 height 74
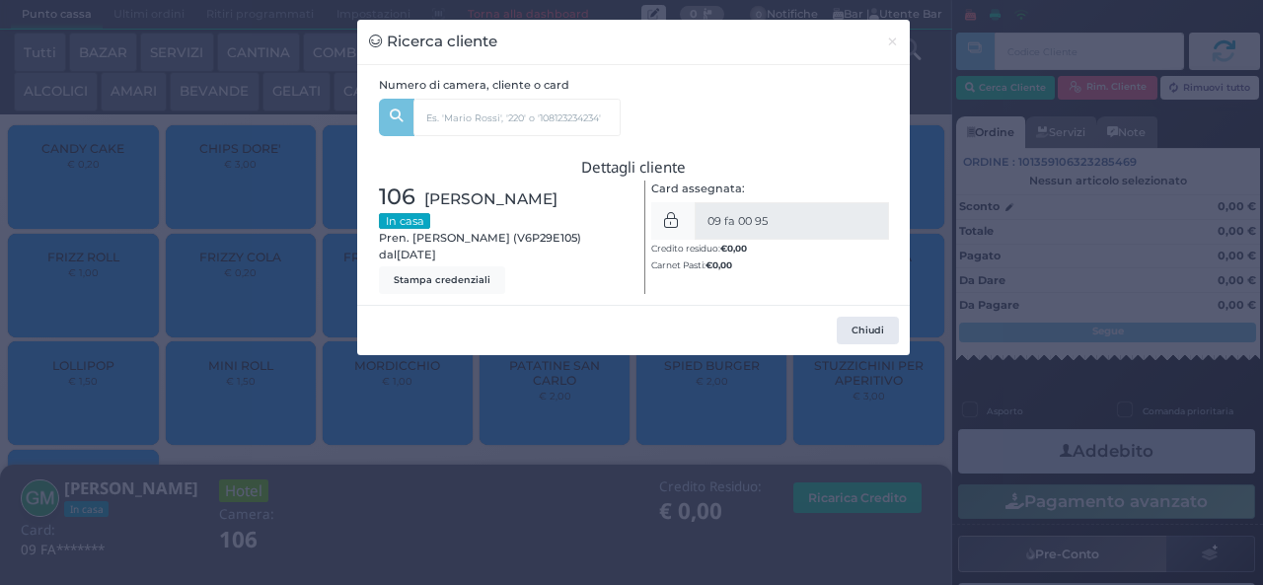
click at [416, 545] on div "Ricerca cliente × Numero di camera, cliente o card [PERSON_NAME] (7) Unità: 106…" at bounding box center [631, 292] width 1263 height 585
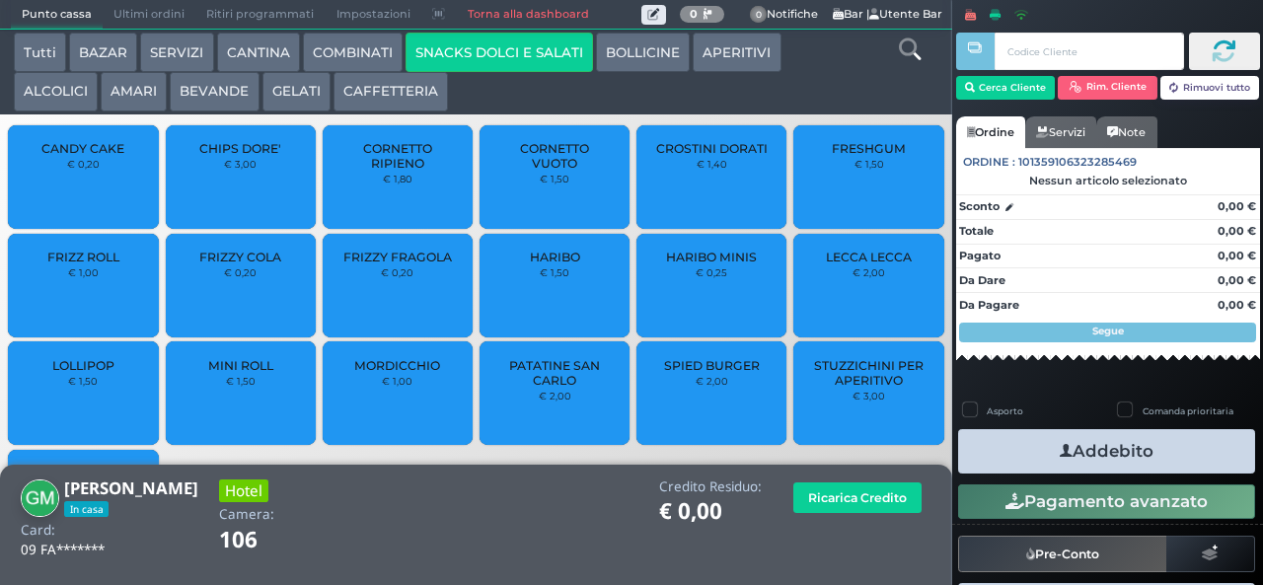
click at [94, 373] on span "LOLLIPOP" at bounding box center [83, 365] width 62 height 15
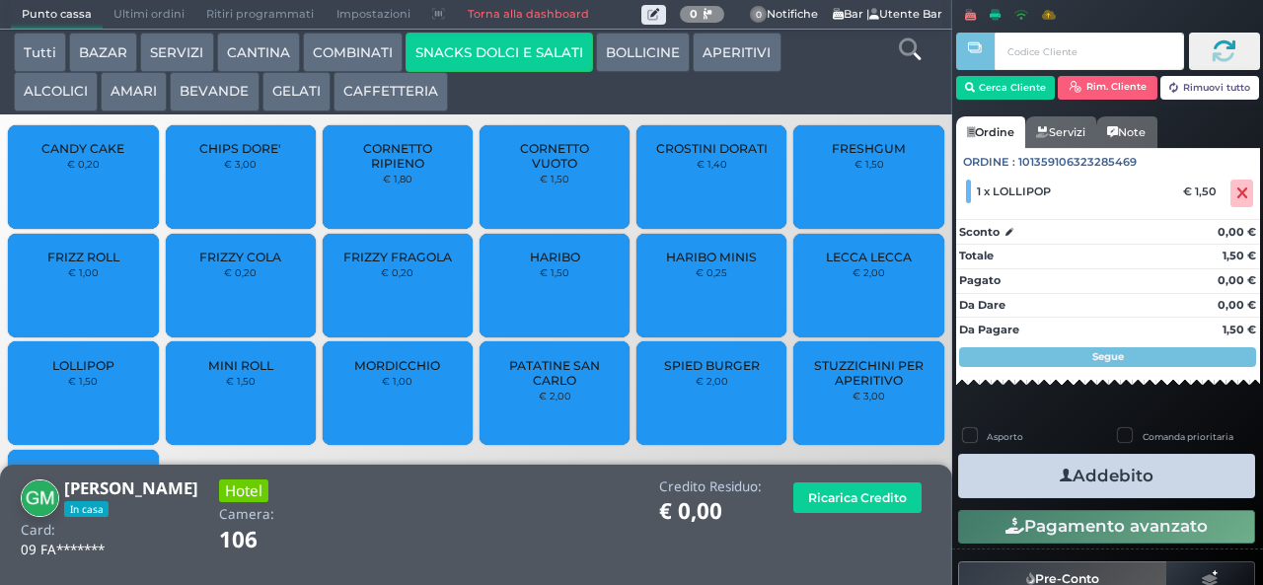
click at [1034, 481] on button "Addebito" at bounding box center [1106, 476] width 297 height 44
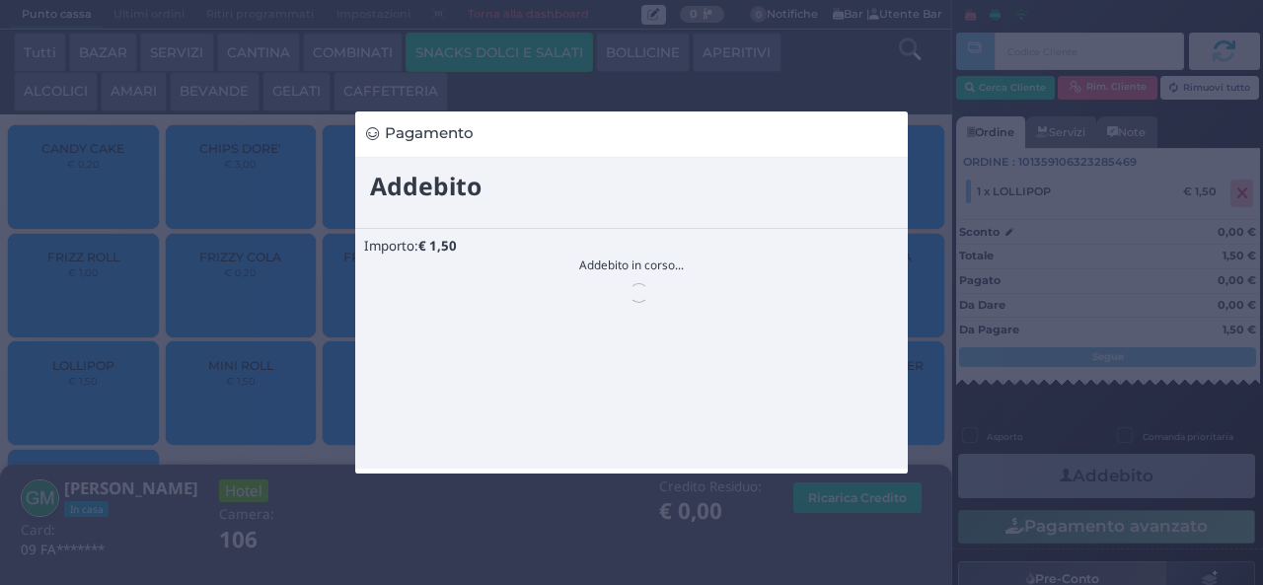
scroll to position [0, 0]
